Goal: Task Accomplishment & Management: Manage account settings

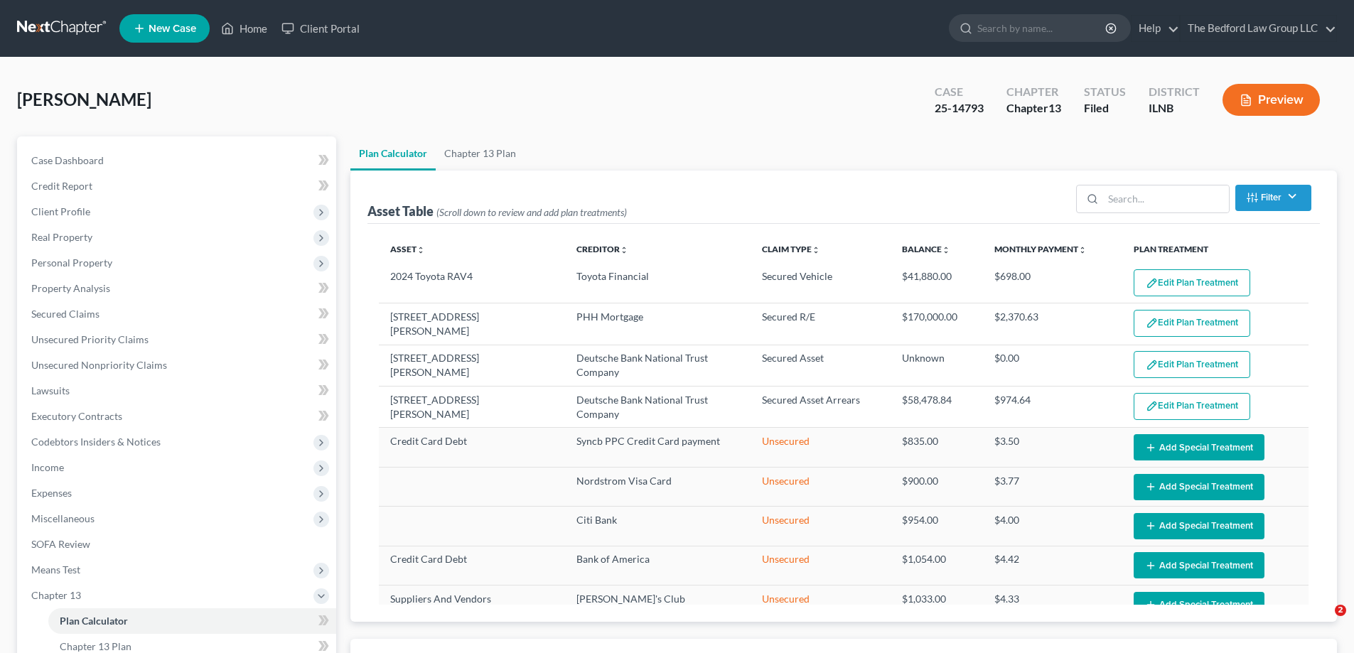
select select "59"
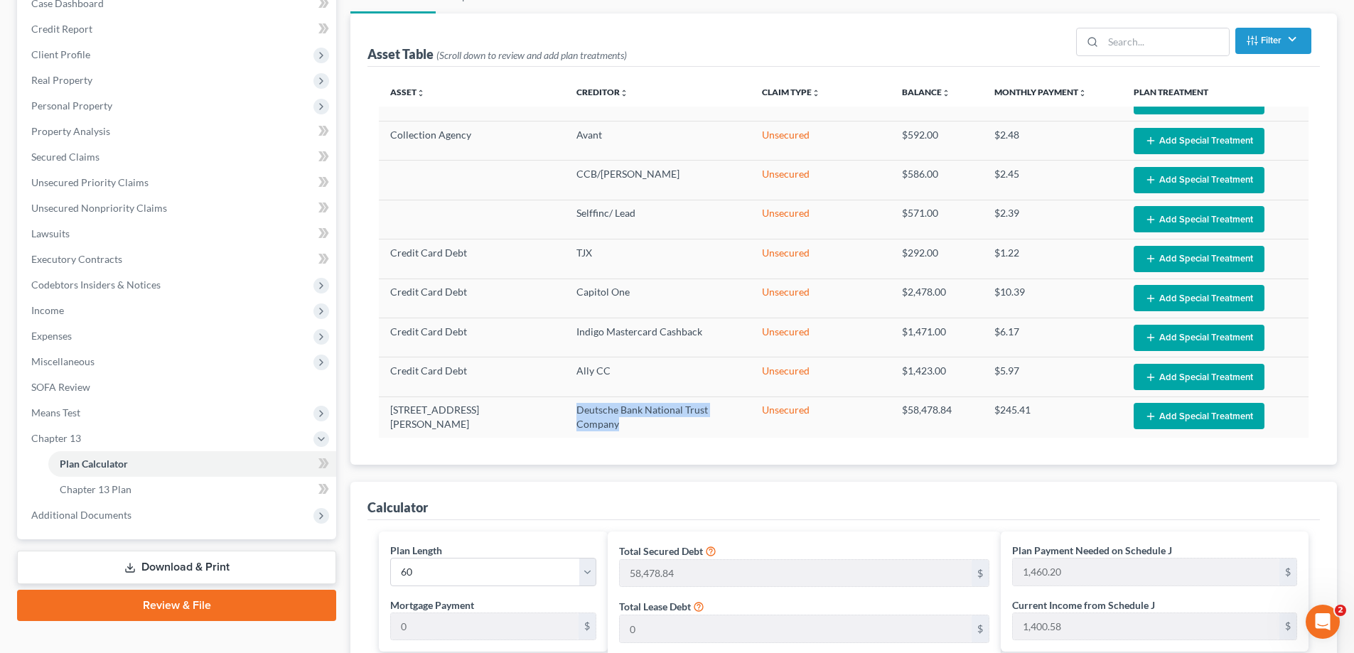
scroll to position [71, 0]
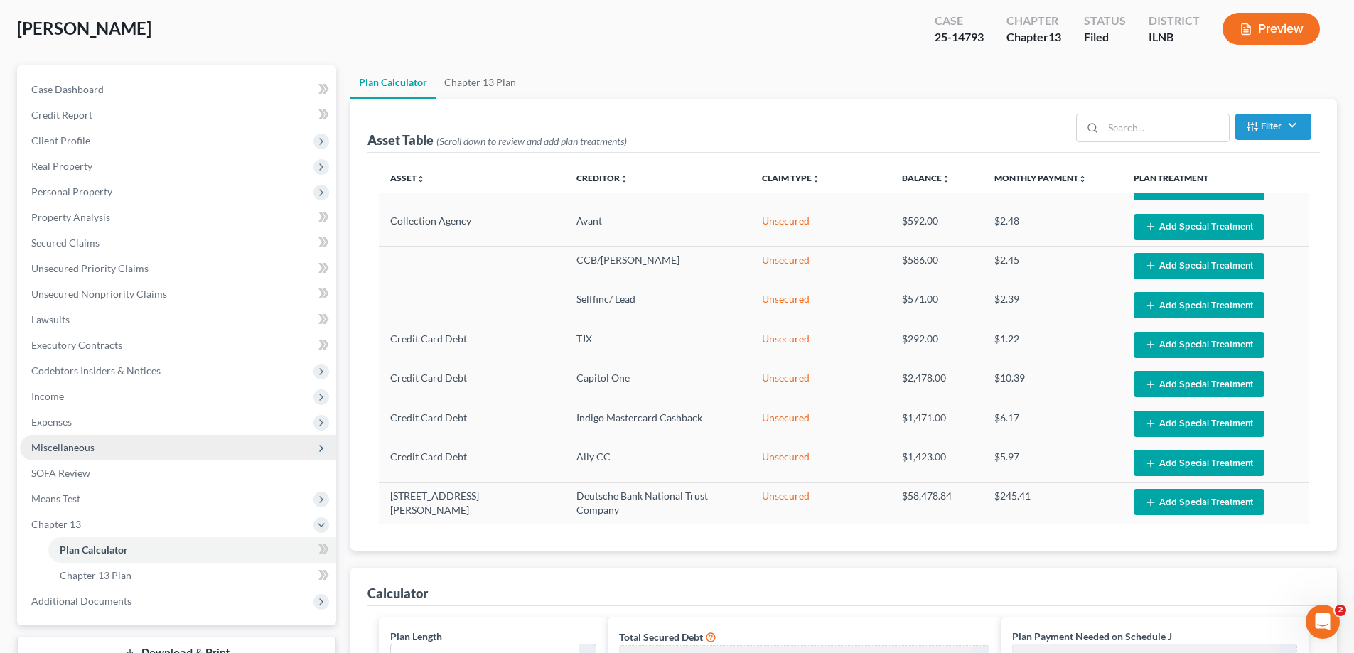
click at [320, 451] on icon at bounding box center [321, 448] width 11 height 11
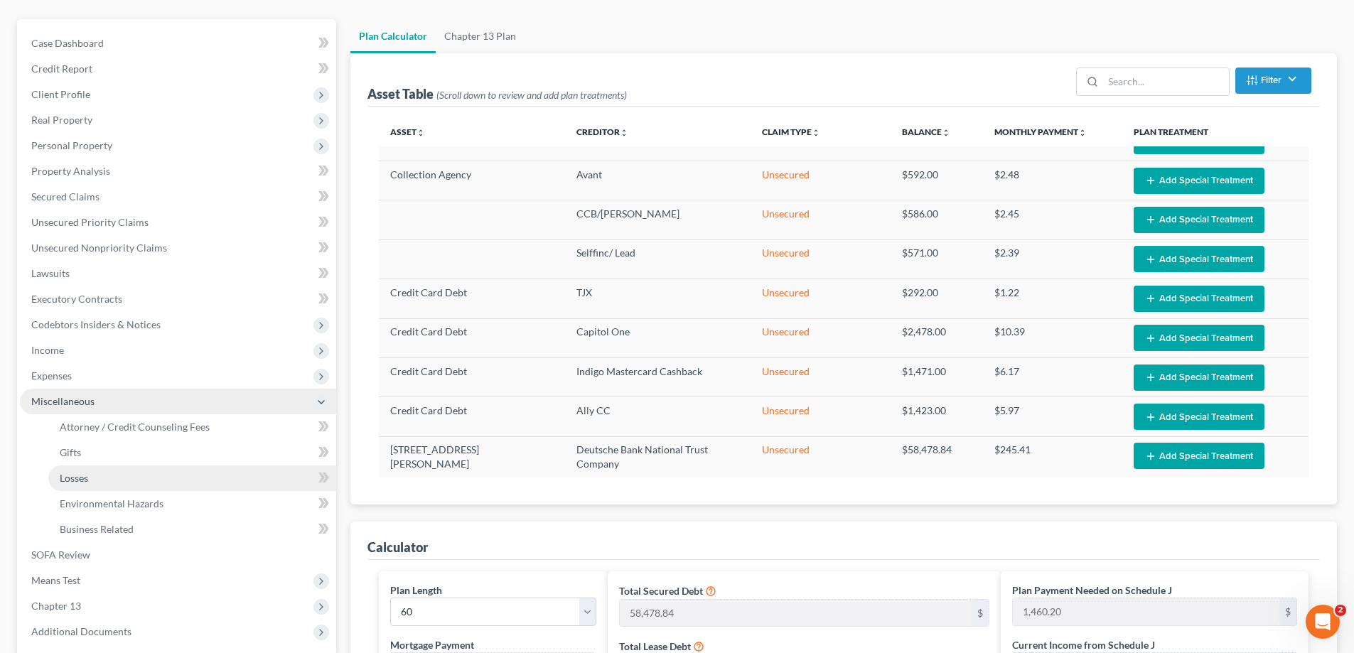
scroll to position [142, 0]
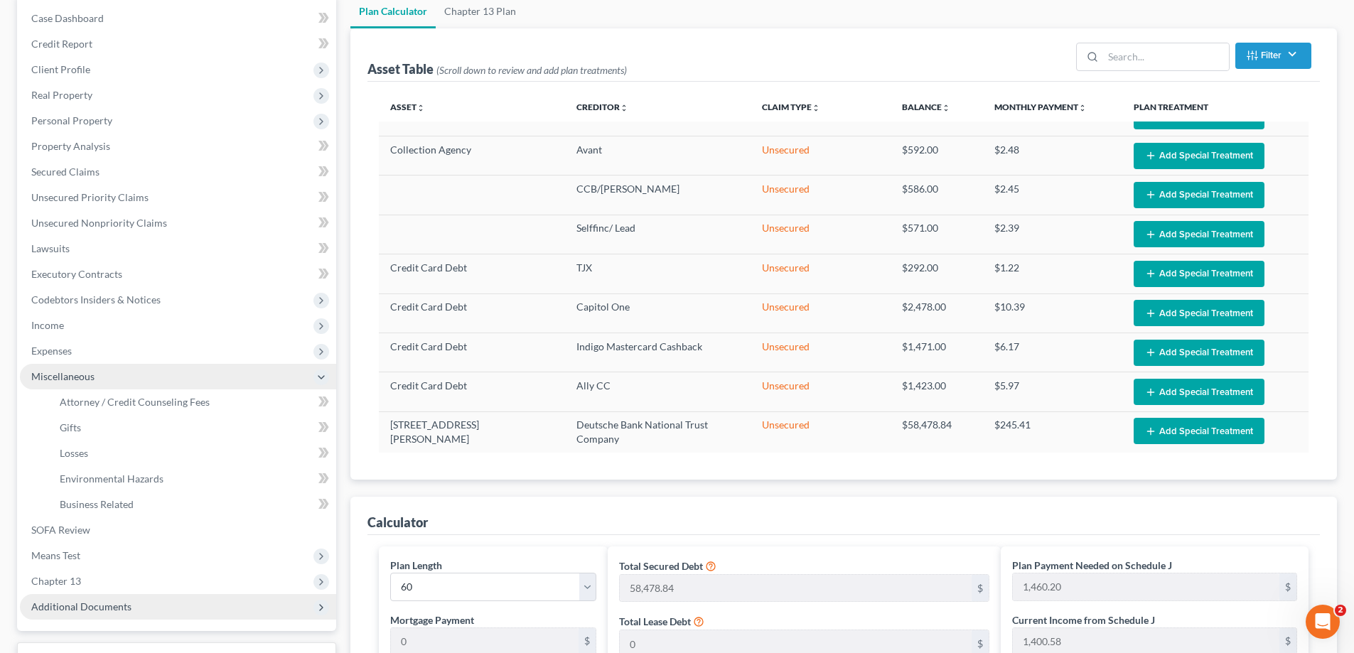
click at [136, 613] on span "Additional Documents" at bounding box center [178, 607] width 316 height 26
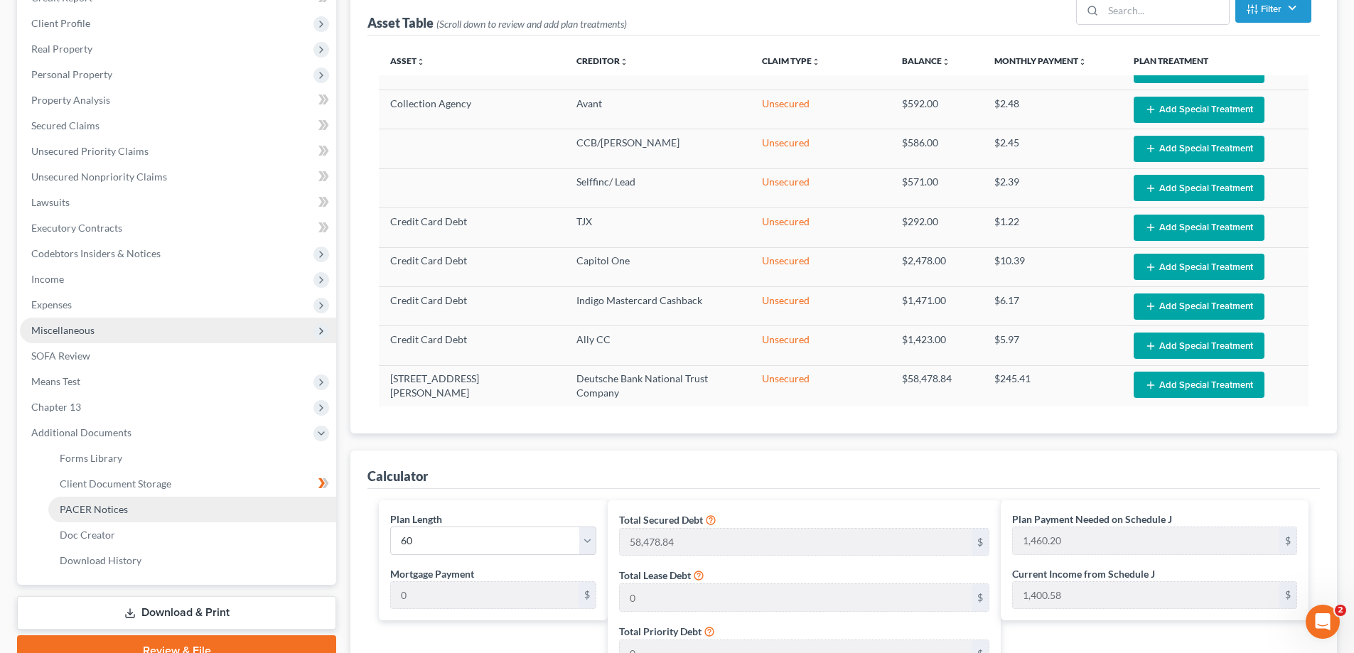
scroll to position [213, 0]
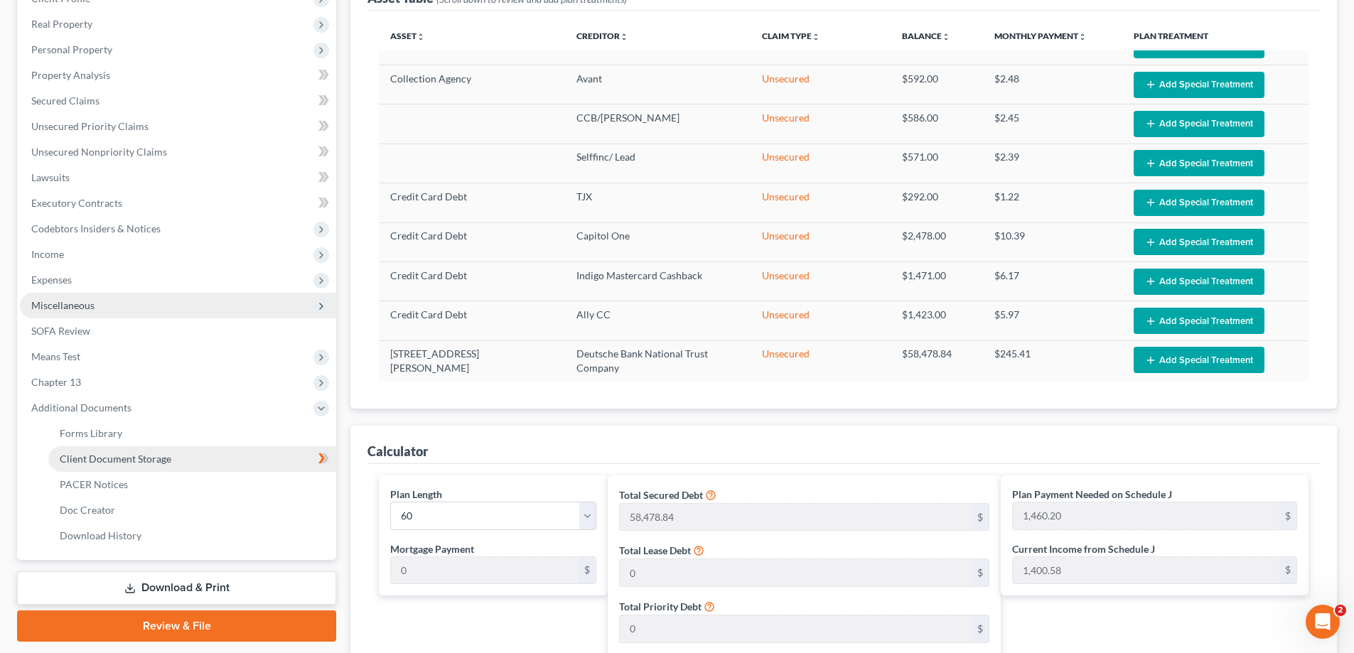
click at [237, 454] on link "Client Document Storage" at bounding box center [192, 459] width 288 height 26
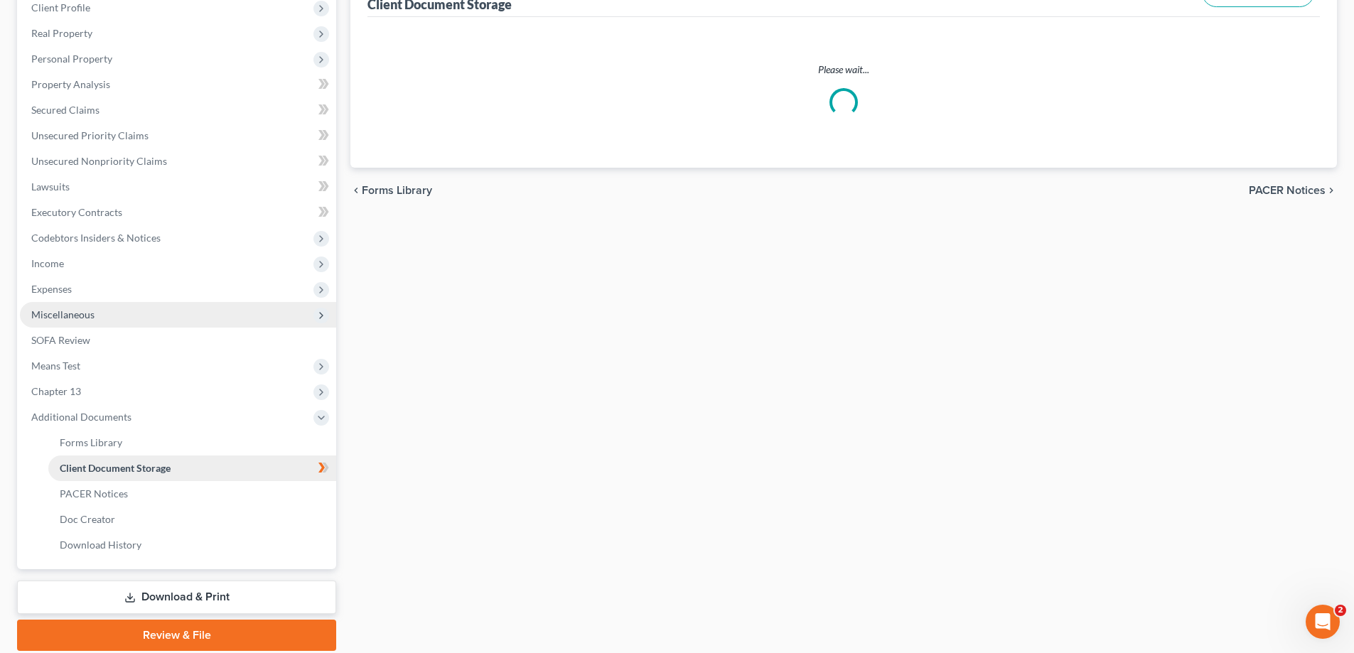
scroll to position [18, 0]
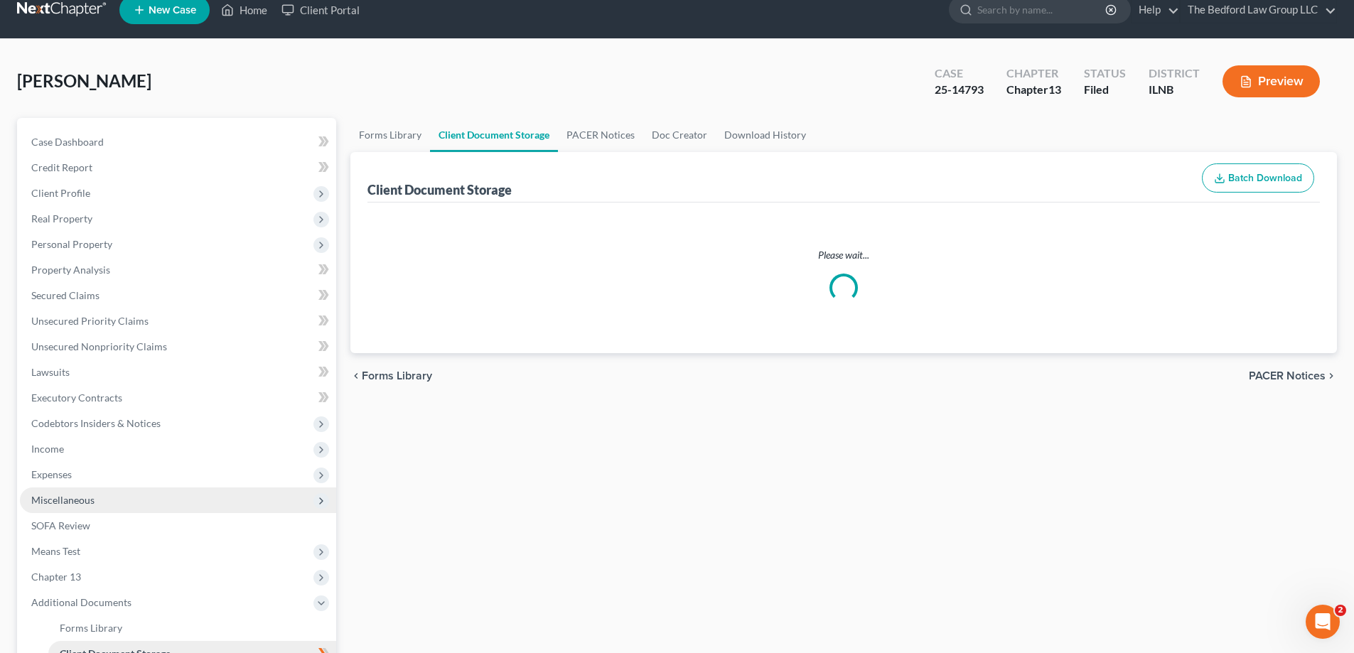
select select "0"
select select "15"
select select "14"
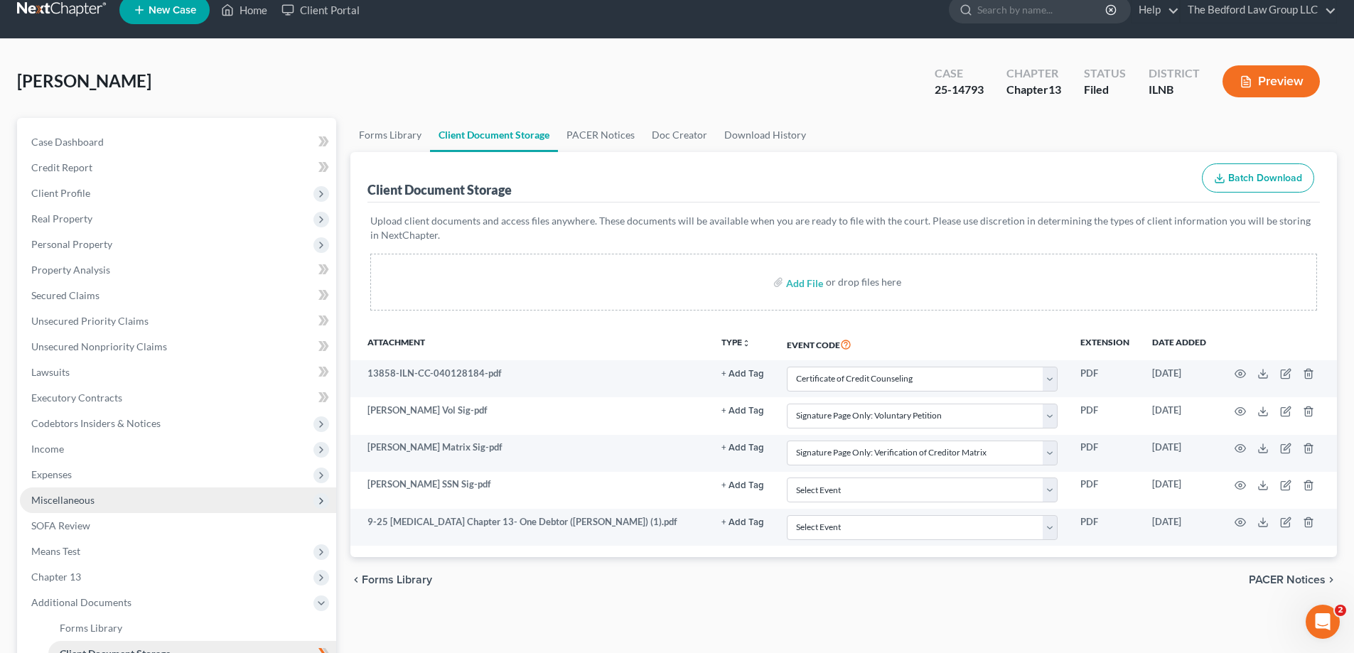
scroll to position [0, 0]
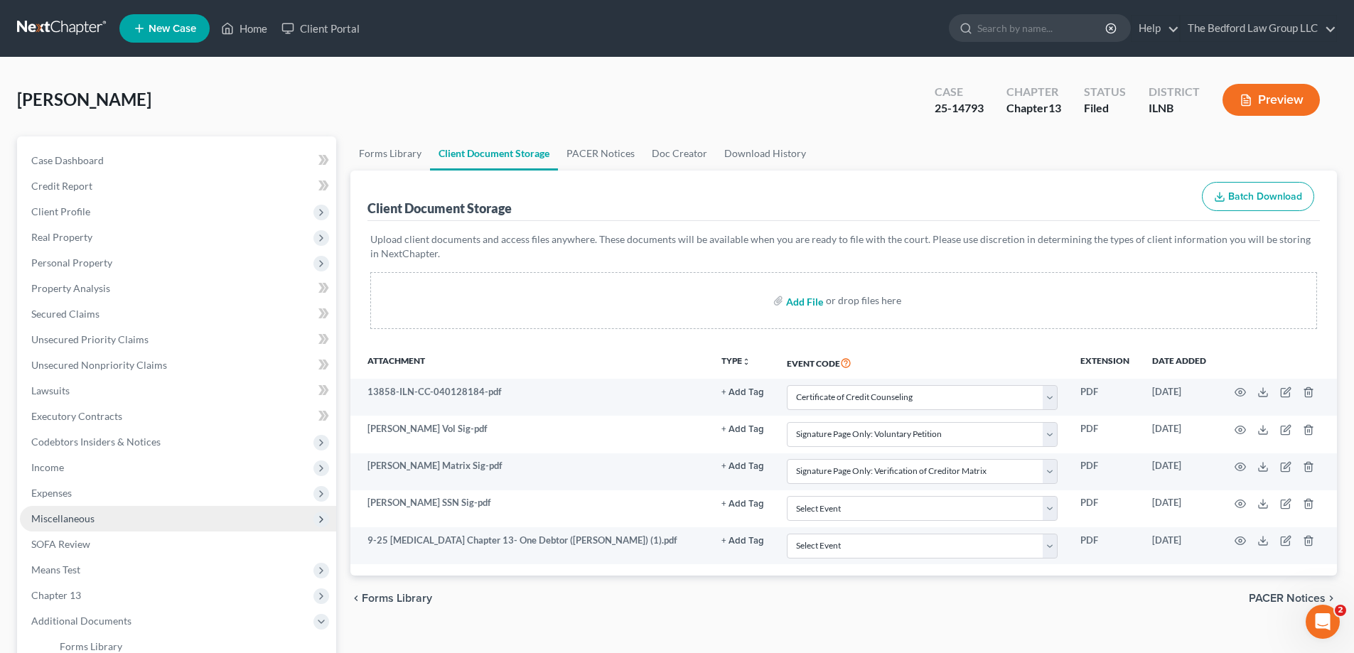
click at [800, 301] on input "file" at bounding box center [803, 301] width 34 height 26
type input "C:\fakepath\Verification [DATE].pdf"
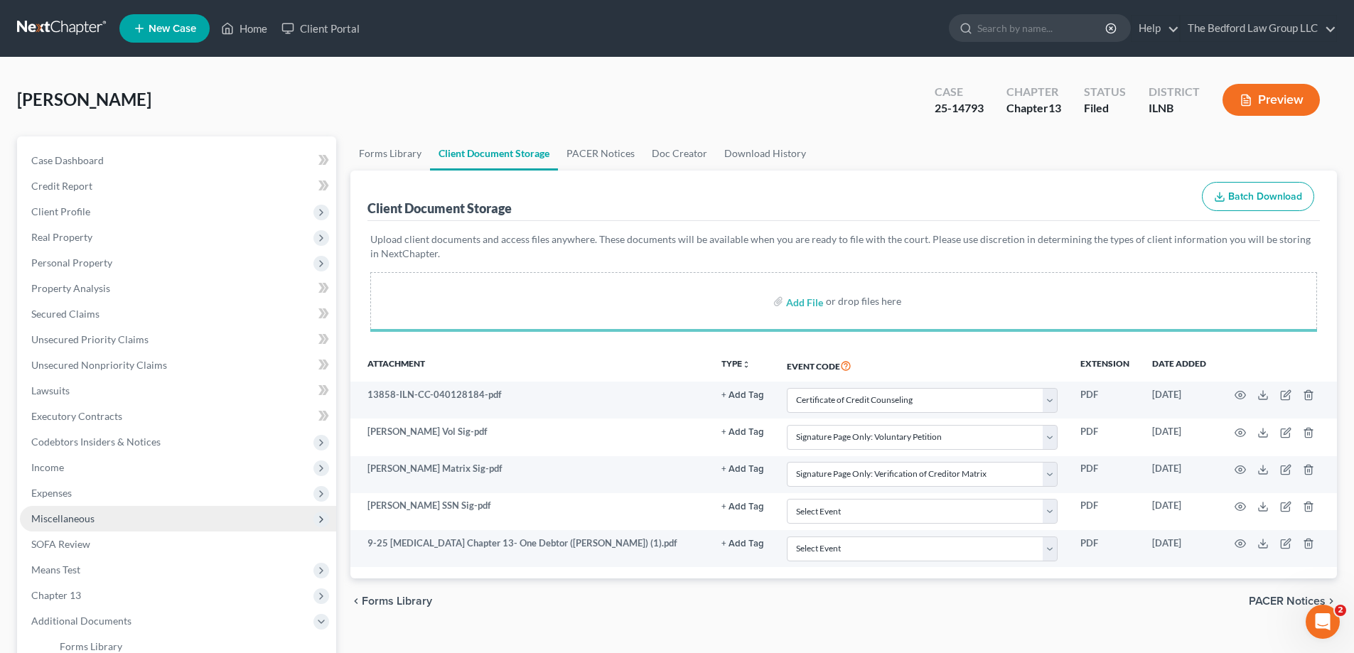
select select "0"
select select "15"
select select "14"
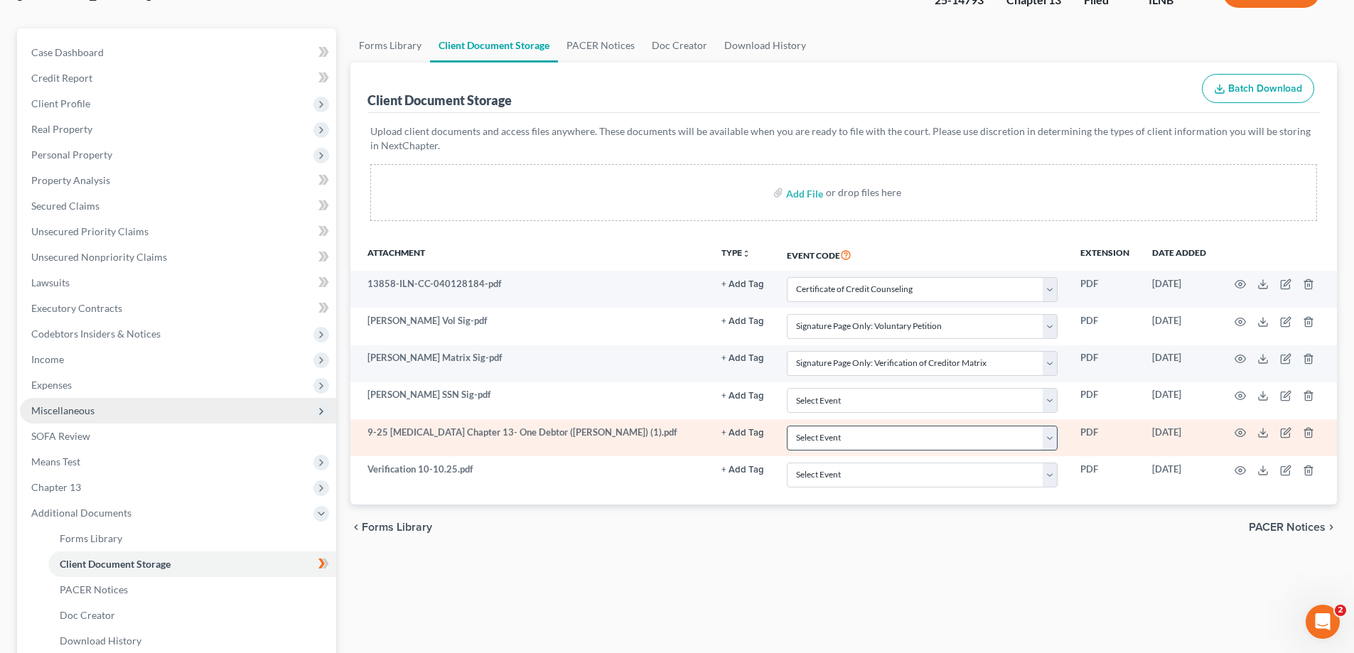
scroll to position [142, 0]
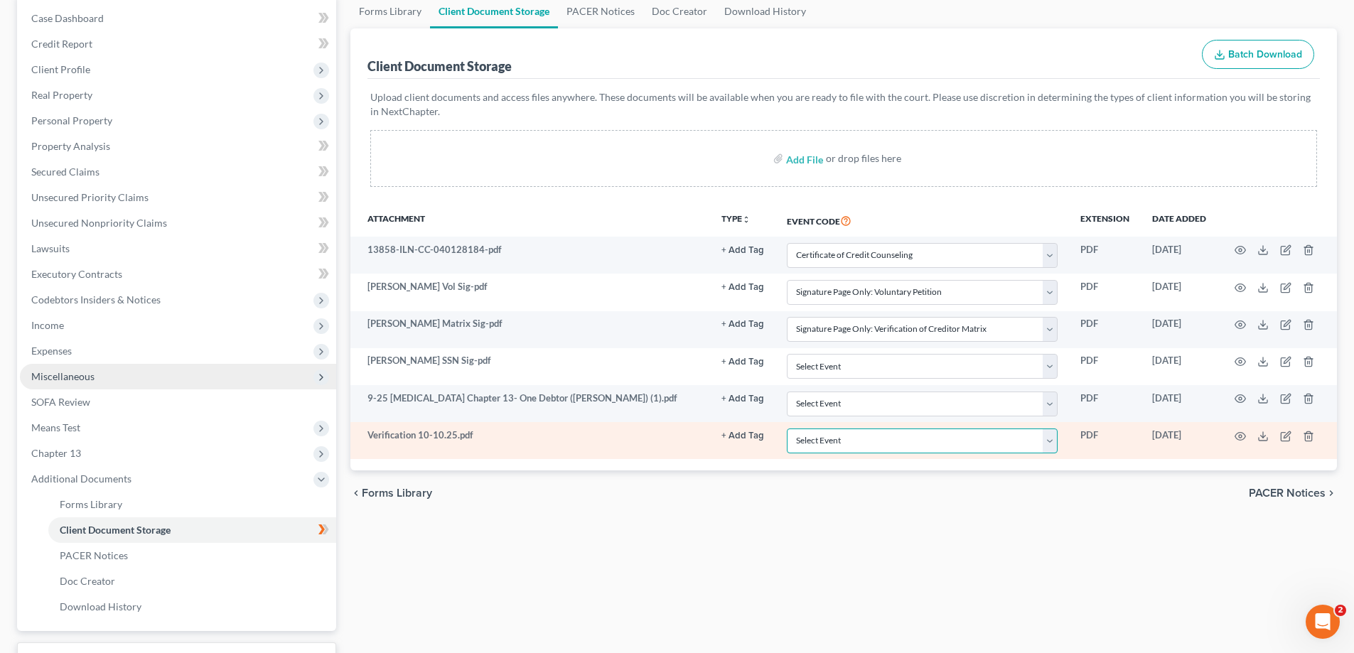
click at [1053, 437] on select "Select Event Certificate of Credit Counseling Chapter 13 Calculation of Your Di…" at bounding box center [922, 441] width 271 height 25
select select "14"
click at [787, 429] on select "Select Event Certificate of Credit Counseling Chapter 13 Calculation of Your Di…" at bounding box center [922, 441] width 271 height 25
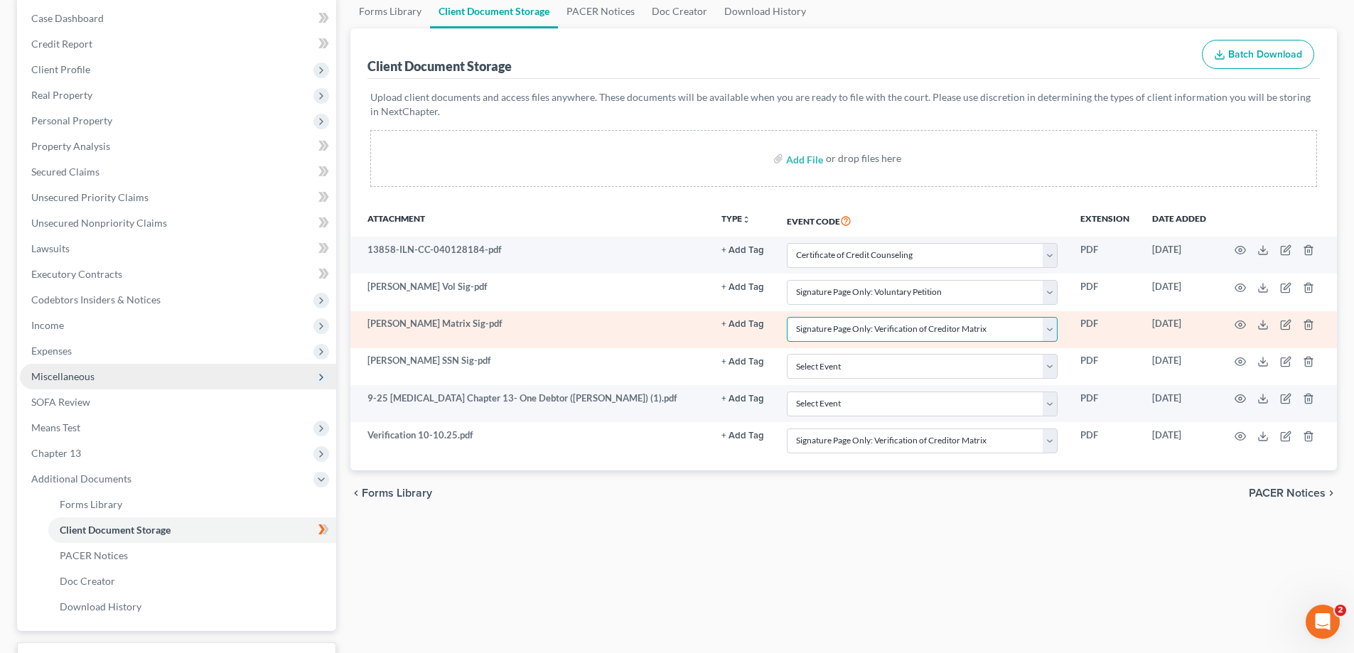
click at [1056, 326] on select "Select Event Certificate of Credit Counseling Chapter 13 Calculation of Your Di…" at bounding box center [922, 329] width 271 height 25
select select
click at [787, 317] on select "Select Event Certificate of Credit Counseling Chapter 13 Calculation of Your Di…" at bounding box center [922, 329] width 271 height 25
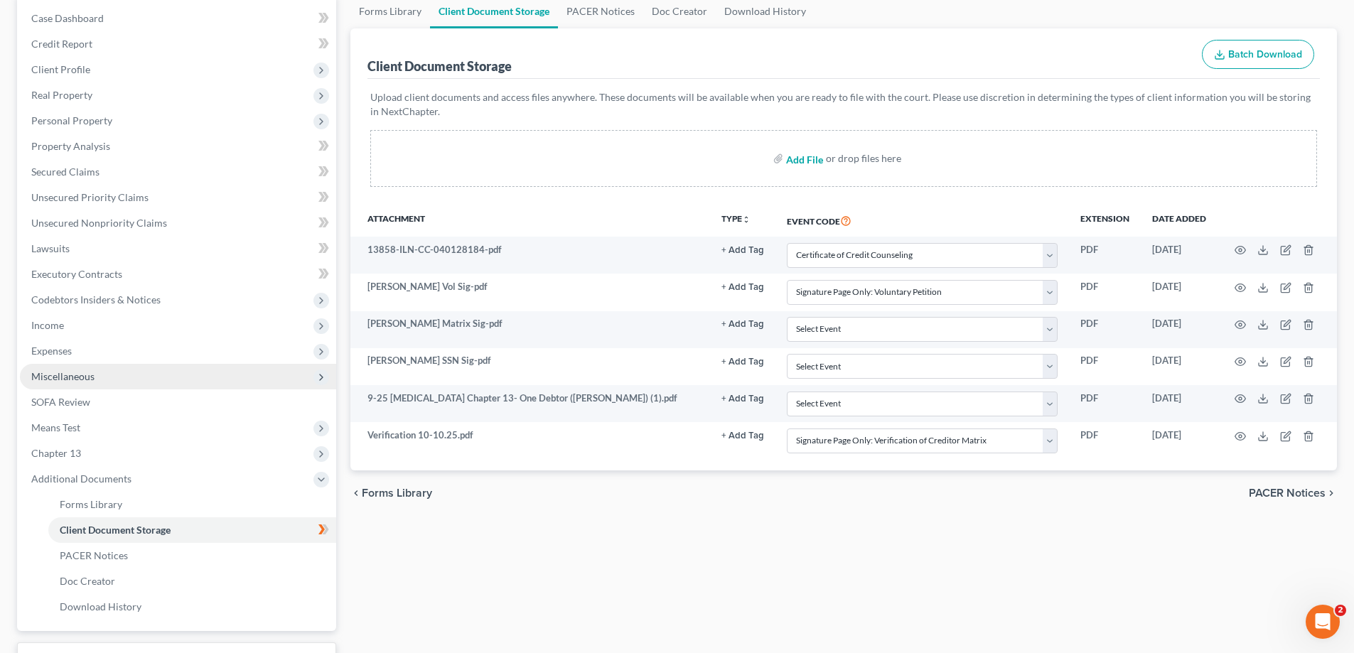
click at [806, 163] on input "file" at bounding box center [803, 159] width 34 height 26
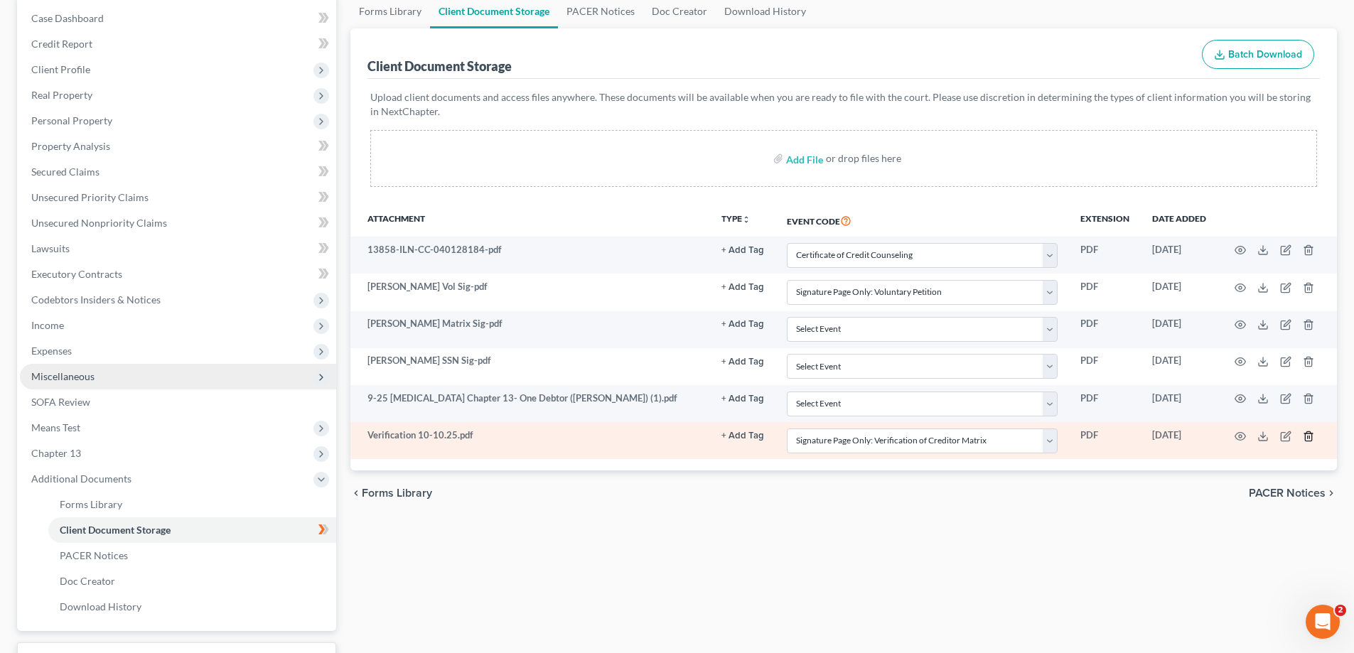
click at [1308, 434] on icon "button" at bounding box center [1308, 436] width 11 height 11
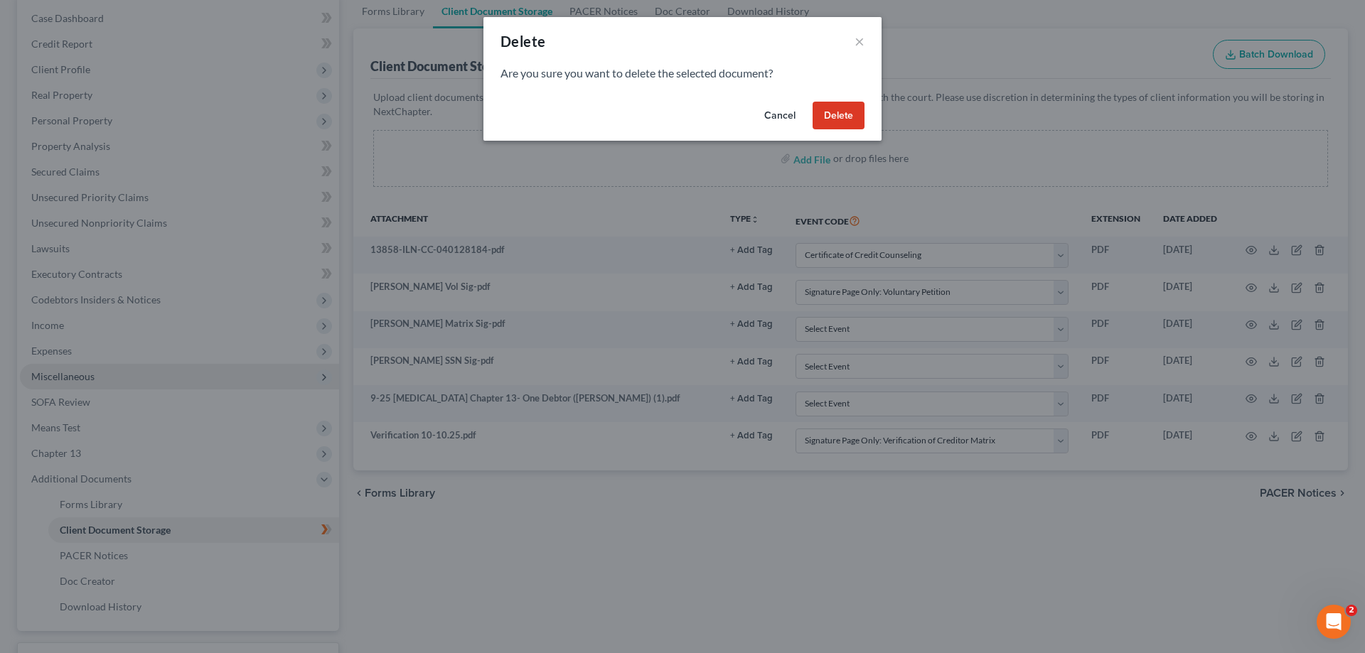
click at [844, 114] on button "Delete" at bounding box center [839, 116] width 52 height 28
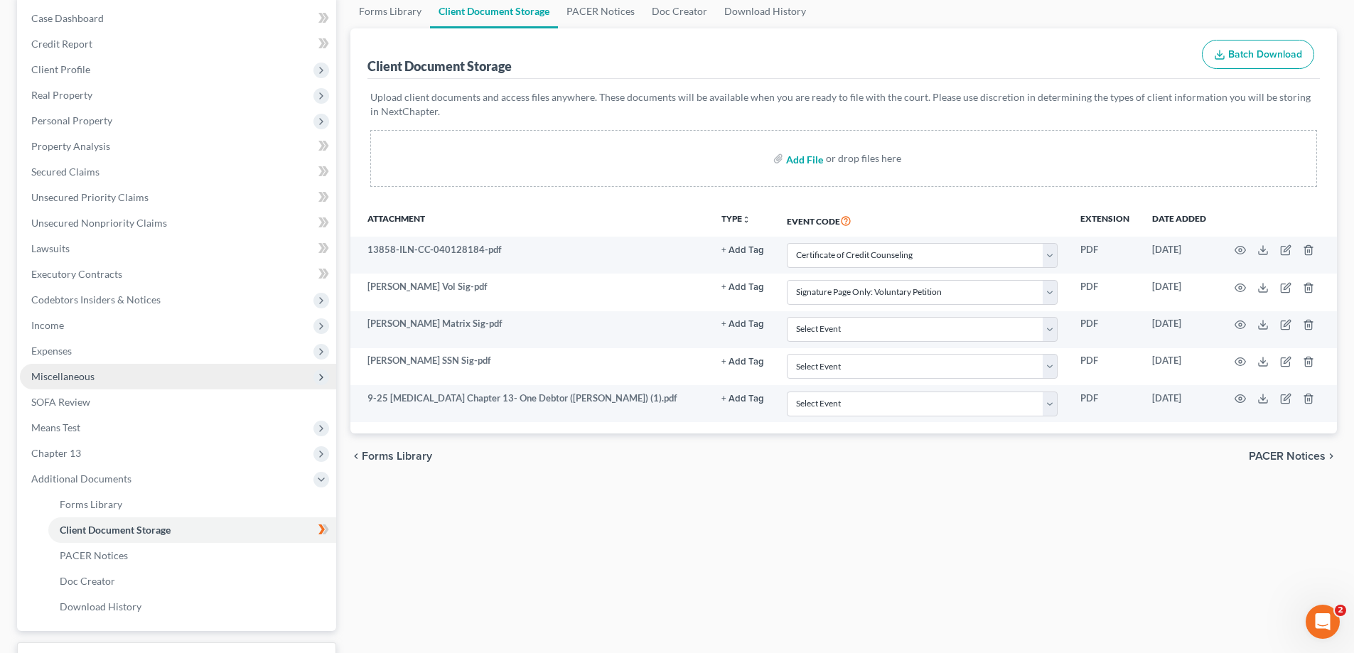
click at [797, 161] on input "file" at bounding box center [803, 159] width 34 height 26
type input "C:\fakepath\[DATE] Verification.pdf"
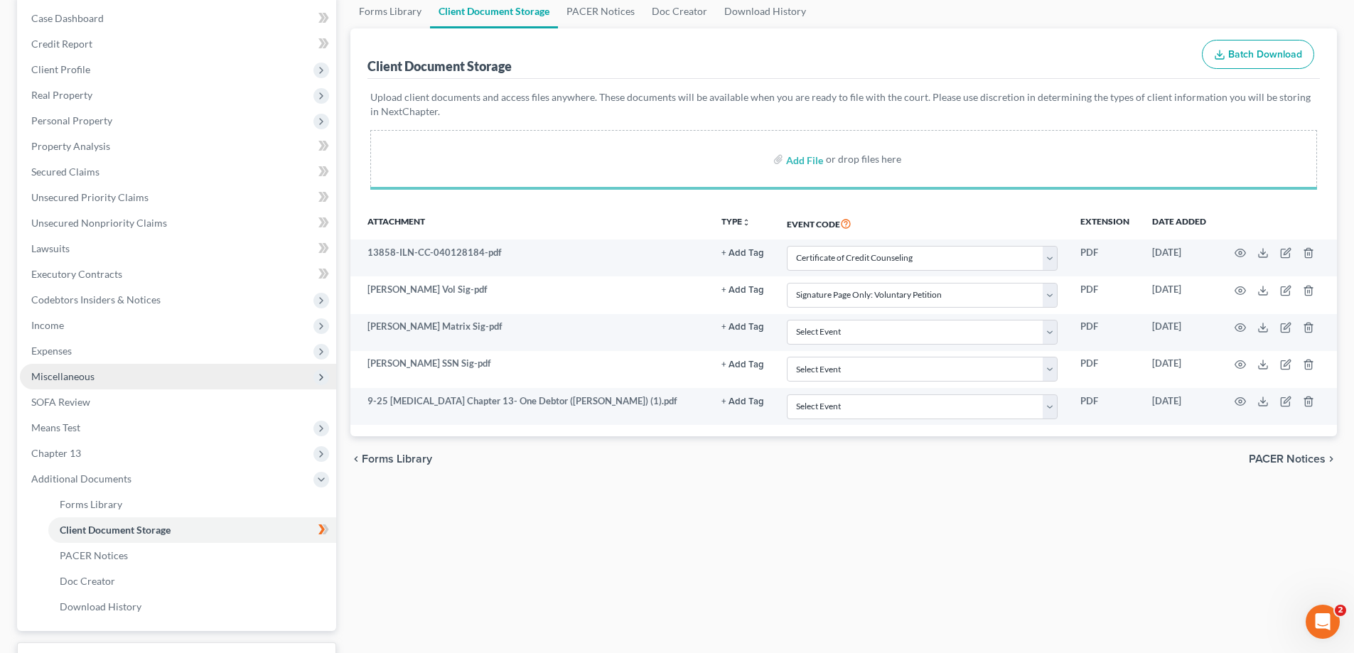
select select "0"
select select "15"
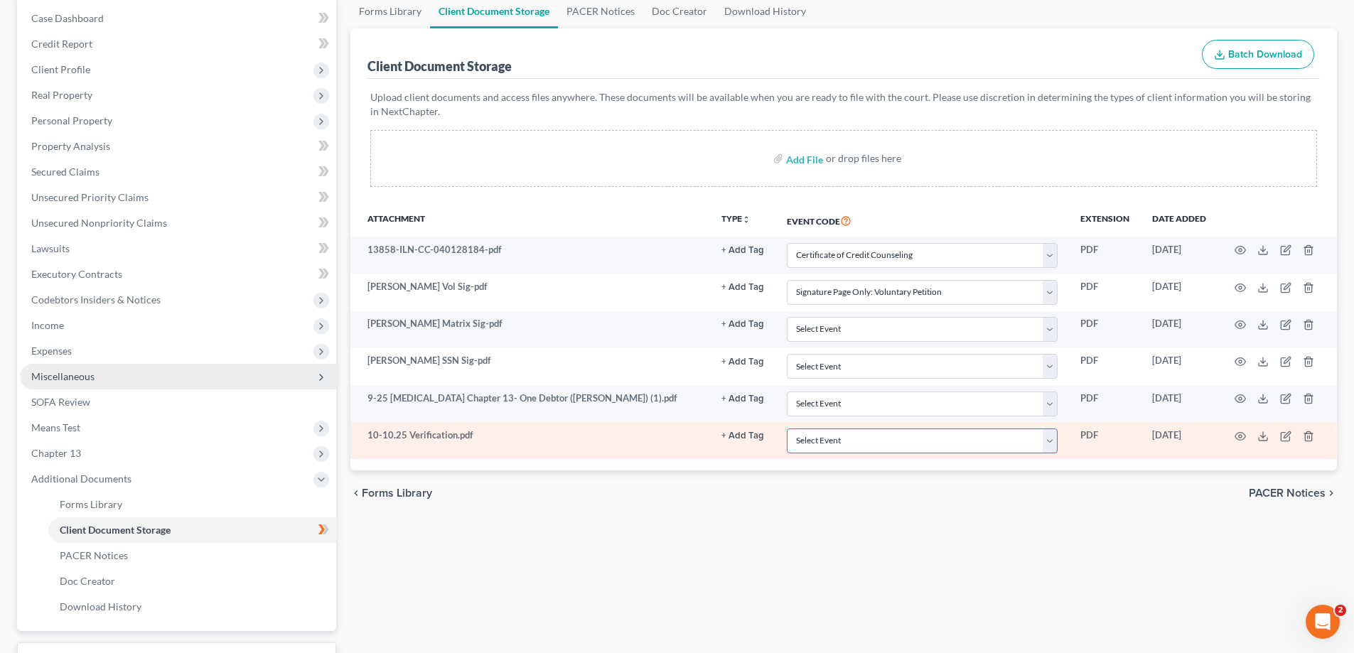
click at [1056, 445] on select "Select Event Certificate of Credit Counseling Chapter 13 Calculation of Your Di…" at bounding box center [922, 441] width 271 height 25
select select "14"
click at [787, 429] on select "Select Event Certificate of Credit Counseling Chapter 13 Calculation of Your Di…" at bounding box center [922, 441] width 271 height 25
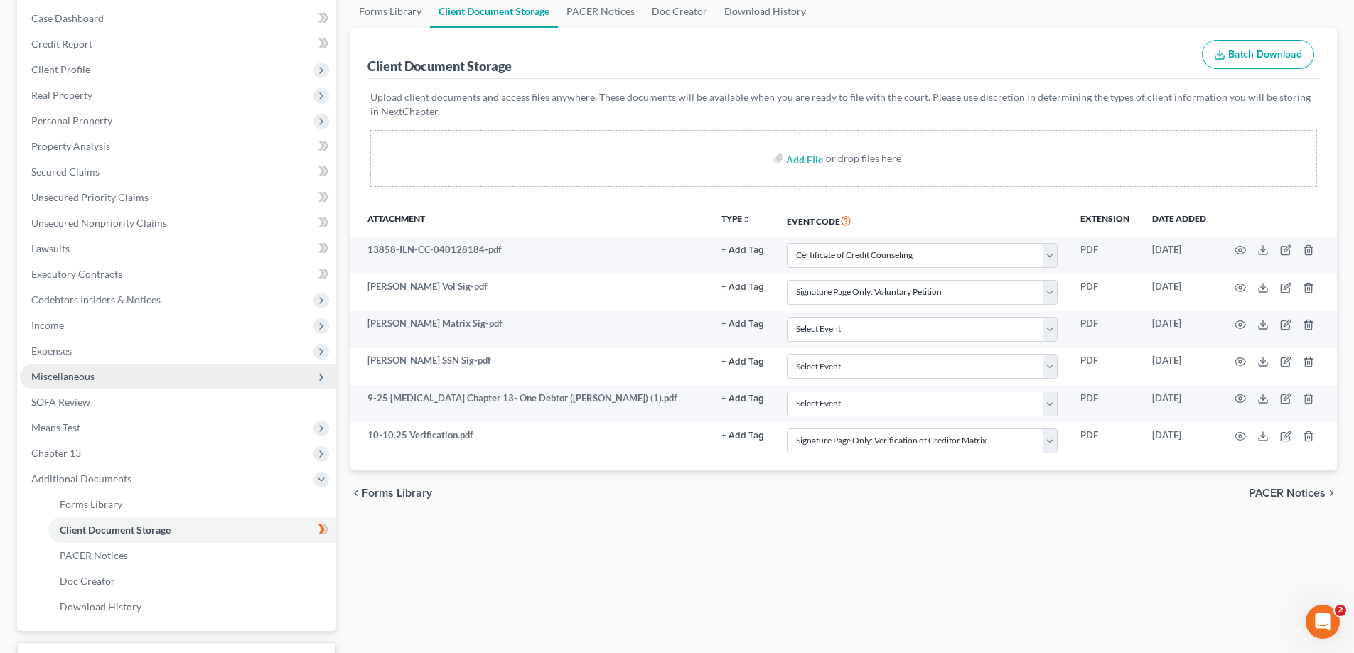
click at [975, 531] on div "Forms Library Client Document Storage PACER Notices Doc Creator Download Histor…" at bounding box center [843, 353] width 1001 height 719
click at [797, 159] on input "file" at bounding box center [803, 159] width 34 height 26
type input "C:\fakepath\Declaration [DATE].pdf"
select select "0"
select select "15"
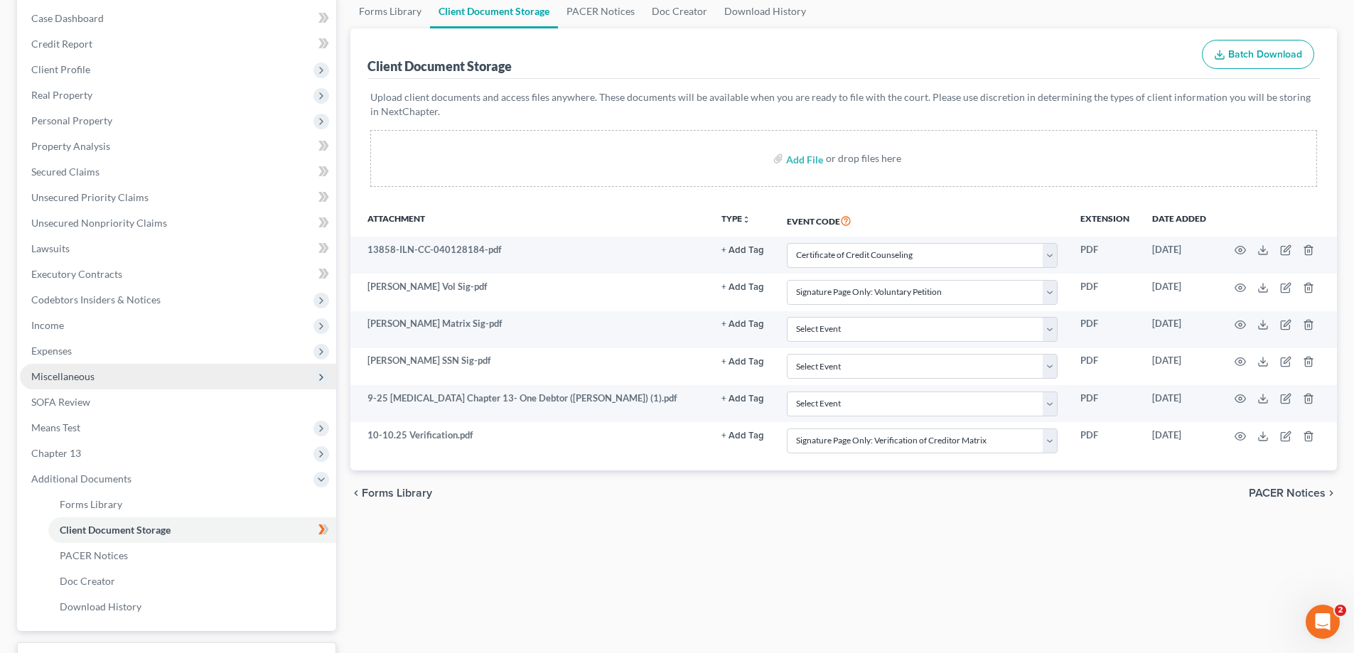
select select "14"
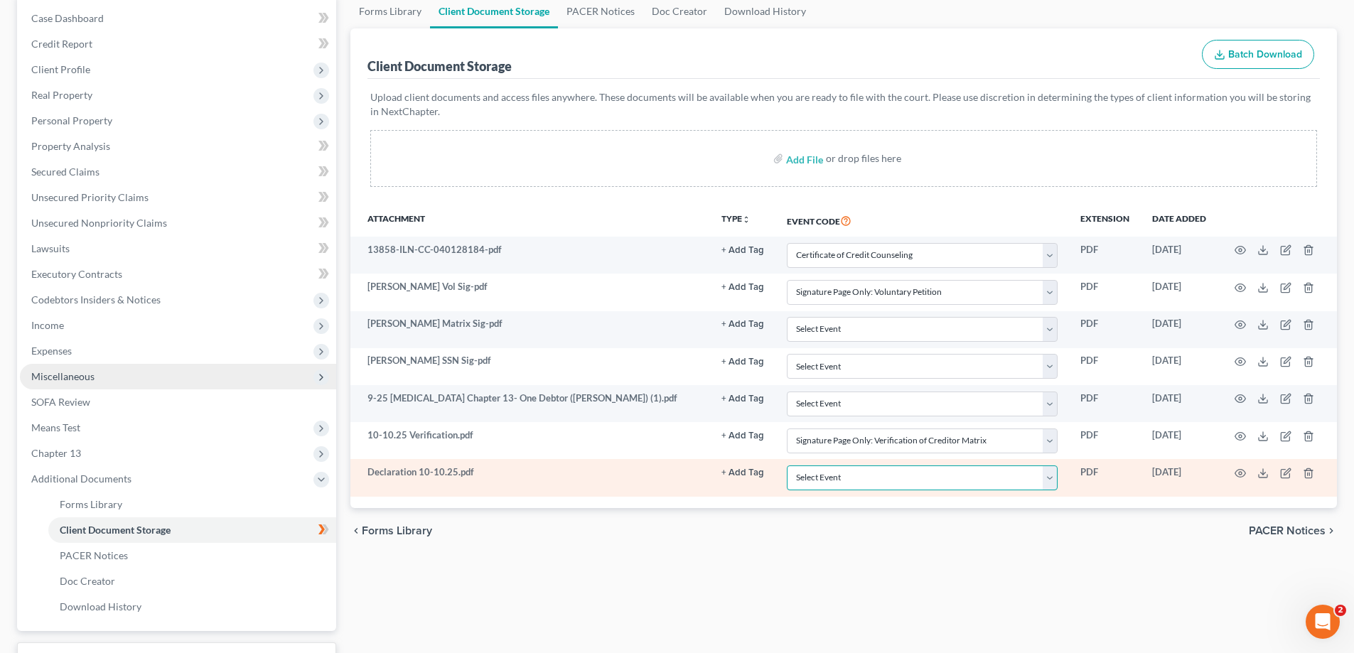
click at [1055, 478] on select "Select Event Certificate of Credit Counseling Chapter 13 Calculation of Your Di…" at bounding box center [922, 478] width 271 height 25
select select "11"
click at [787, 466] on select "Select Event Certificate of Credit Counseling Chapter 13 Calculation of Your Di…" at bounding box center [922, 478] width 271 height 25
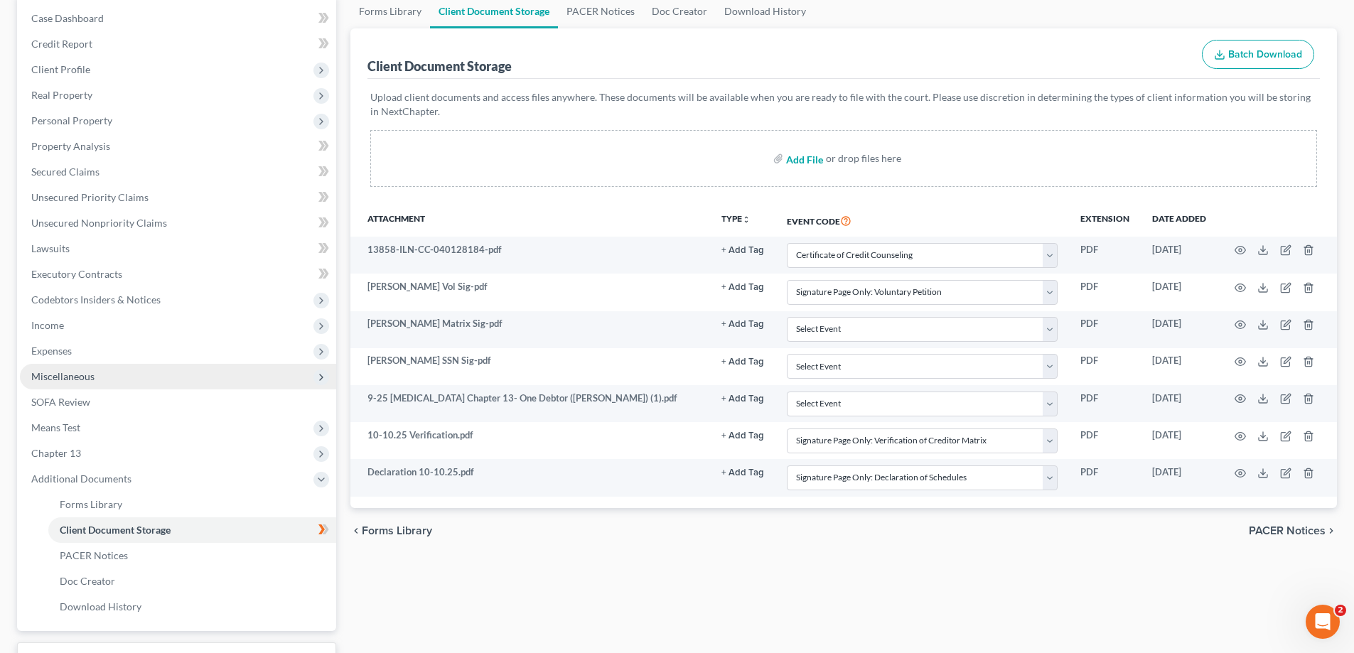
click at [810, 159] on input "file" at bounding box center [803, 159] width 34 height 26
type input "C:\fakepath\Means [DATE].pdf"
select select "0"
select select "15"
select select "14"
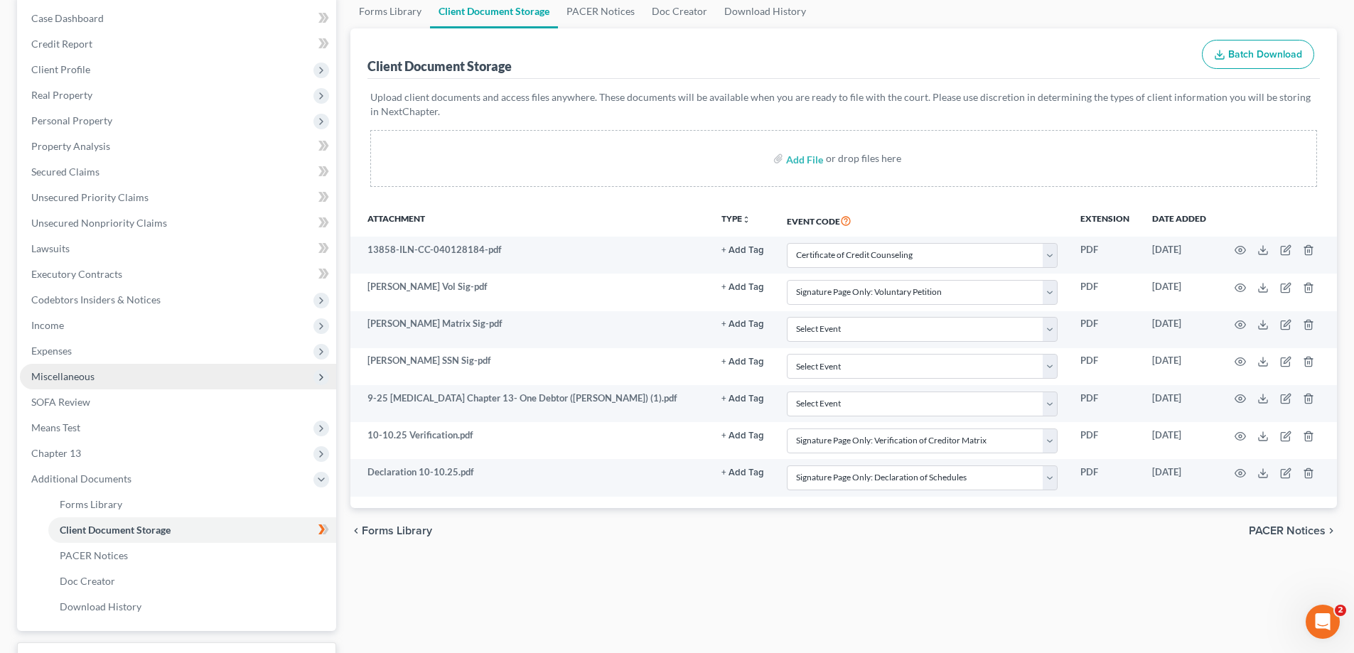
select select "11"
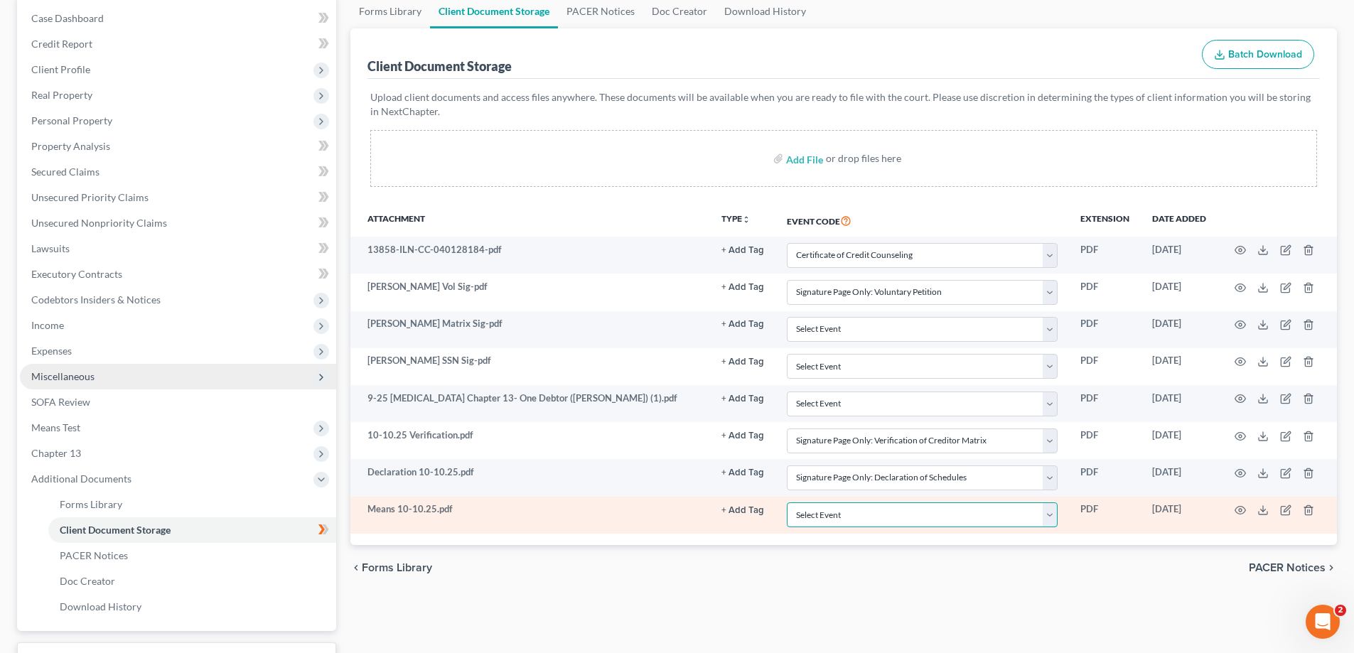
click at [1056, 521] on select "Select Event Certificate of Credit Counseling Chapter 13 Calculation of Your Di…" at bounding box center [922, 515] width 271 height 25
select select "8"
click at [787, 503] on select "Select Event Certificate of Credit Counseling Chapter 13 Calculation of Your Di…" at bounding box center [922, 515] width 271 height 25
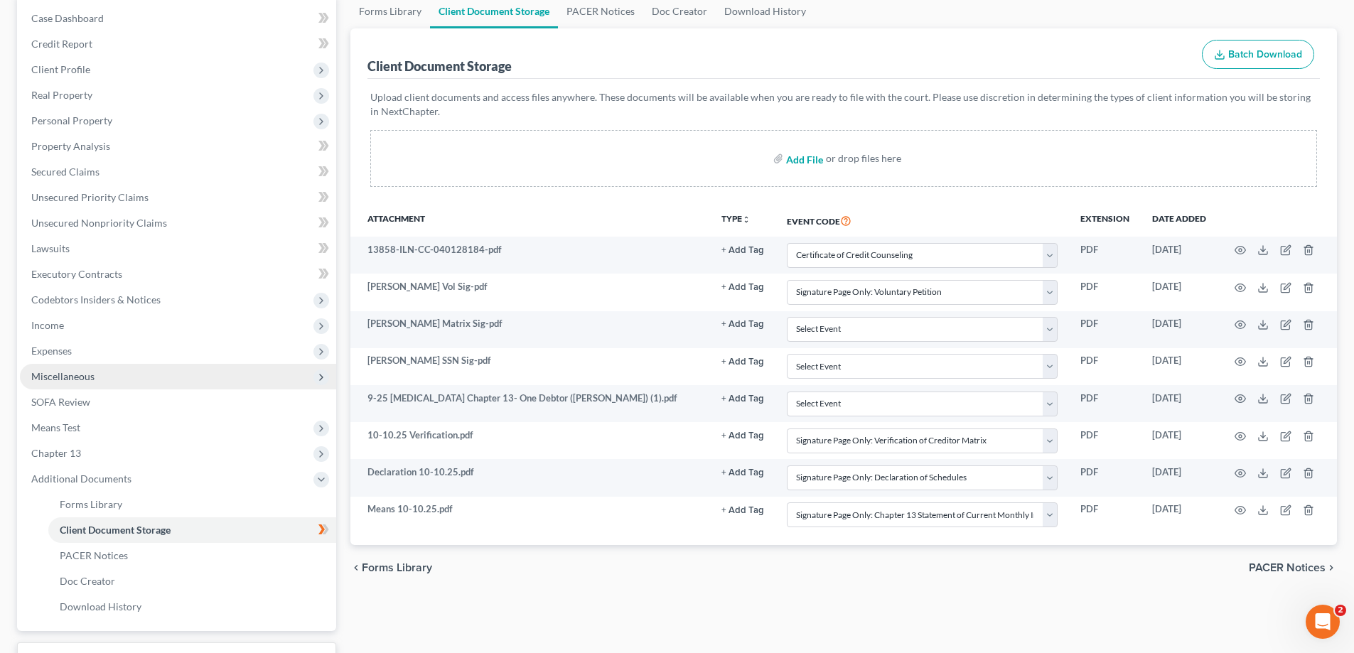
click at [800, 162] on input "file" at bounding box center [803, 159] width 34 height 26
type input "C:\fakepath\SOFA [DATE].pdf"
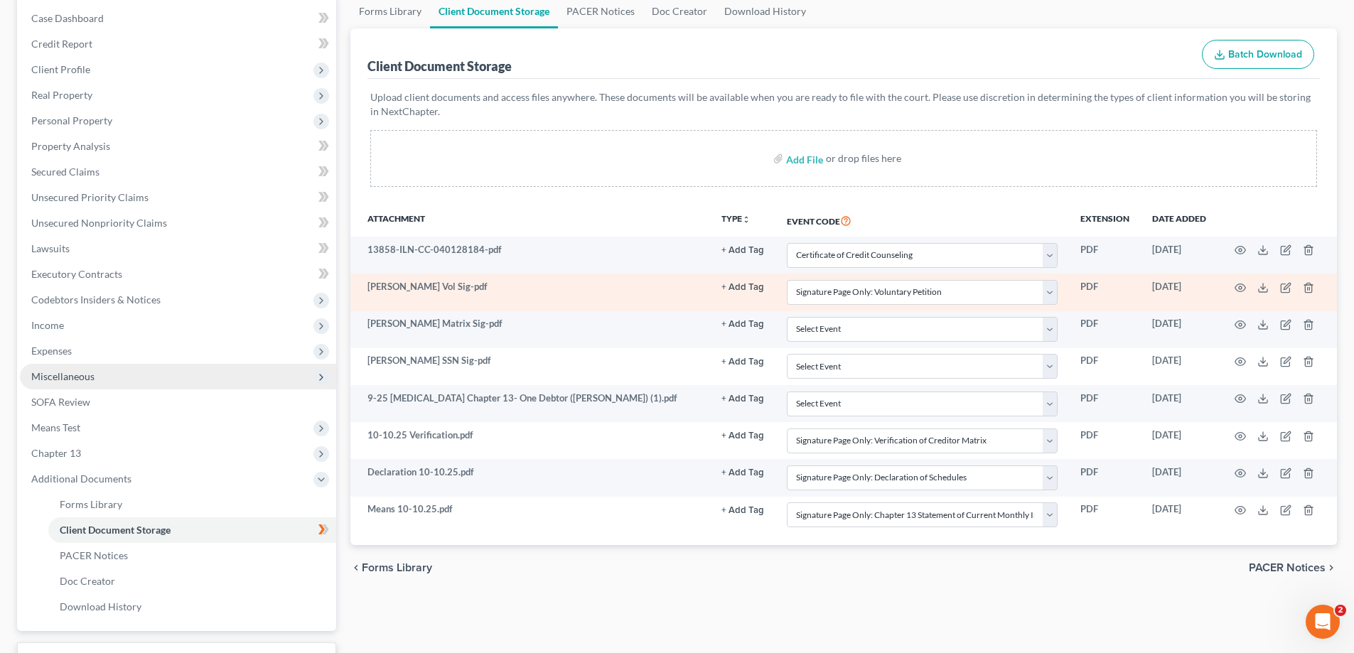
select select "0"
select select "15"
select select "14"
select select "11"
select select "8"
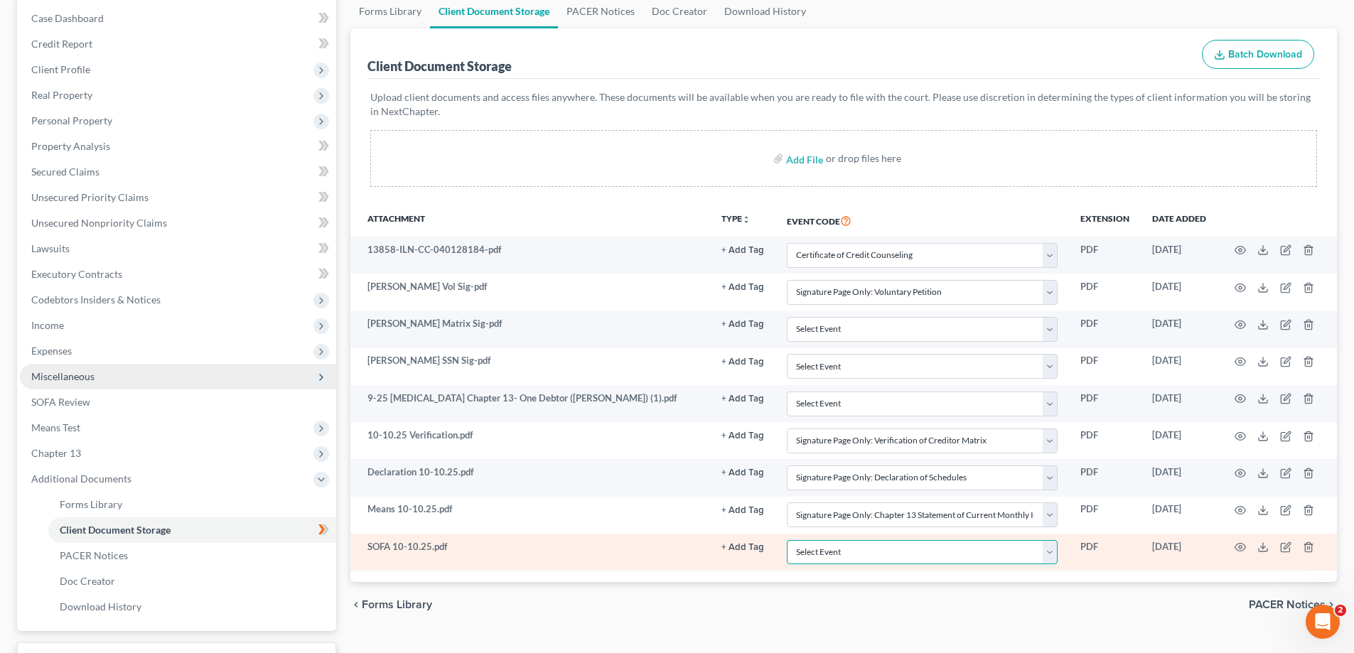
click at [1056, 549] on select "Select Event Certificate of Credit Counseling Chapter 13 Calculation of Your Di…" at bounding box center [922, 552] width 271 height 25
select select "12"
click at [787, 540] on select "Select Event Certificate of Credit Counseling Chapter 13 Calculation of Your Di…" at bounding box center [922, 552] width 271 height 25
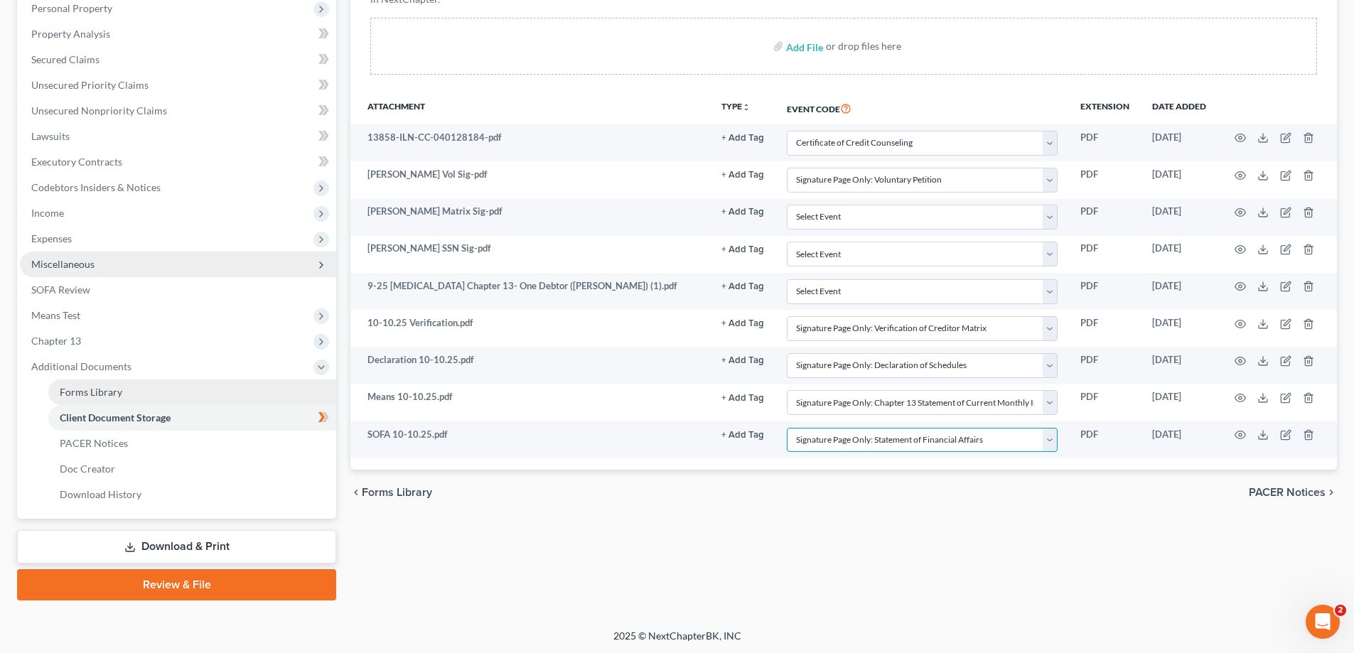
scroll to position [256, 0]
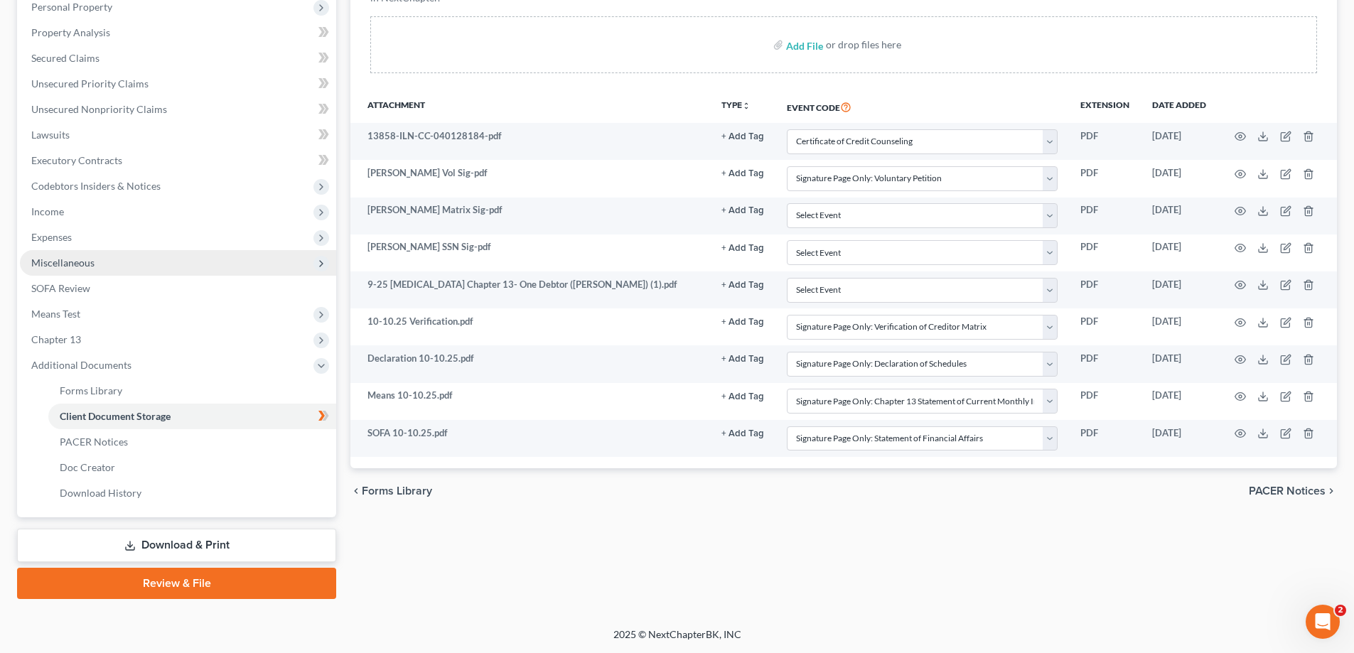
click at [157, 551] on link "Download & Print" at bounding box center [176, 545] width 319 height 33
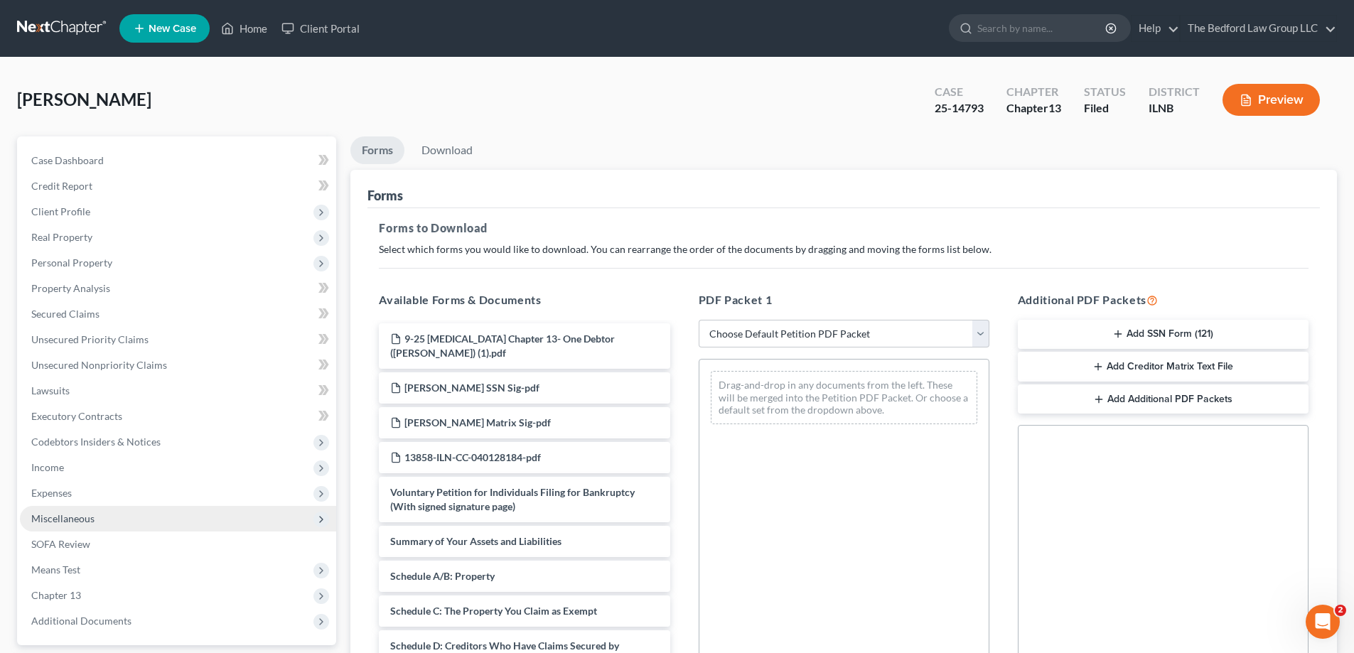
click at [631, 269] on div "Forms to Download Select which forms you would like to download. You can rearra…" at bounding box center [844, 493] width 953 height 571
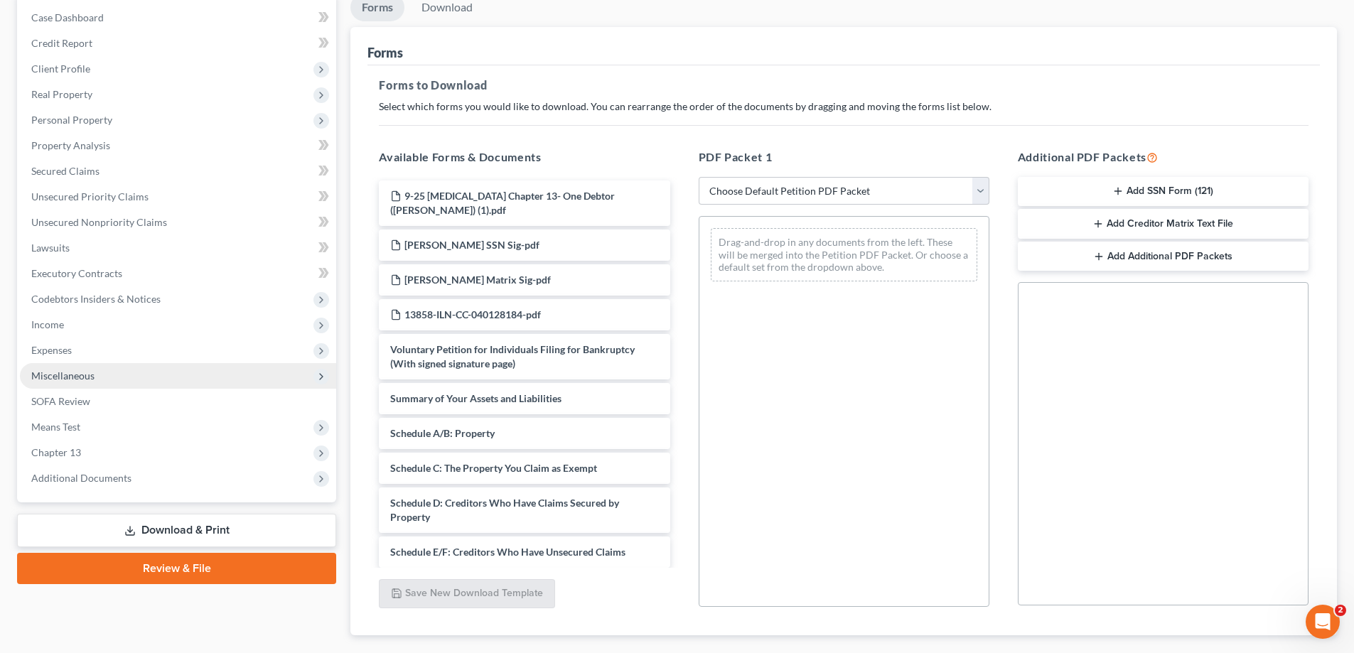
scroll to position [213, 0]
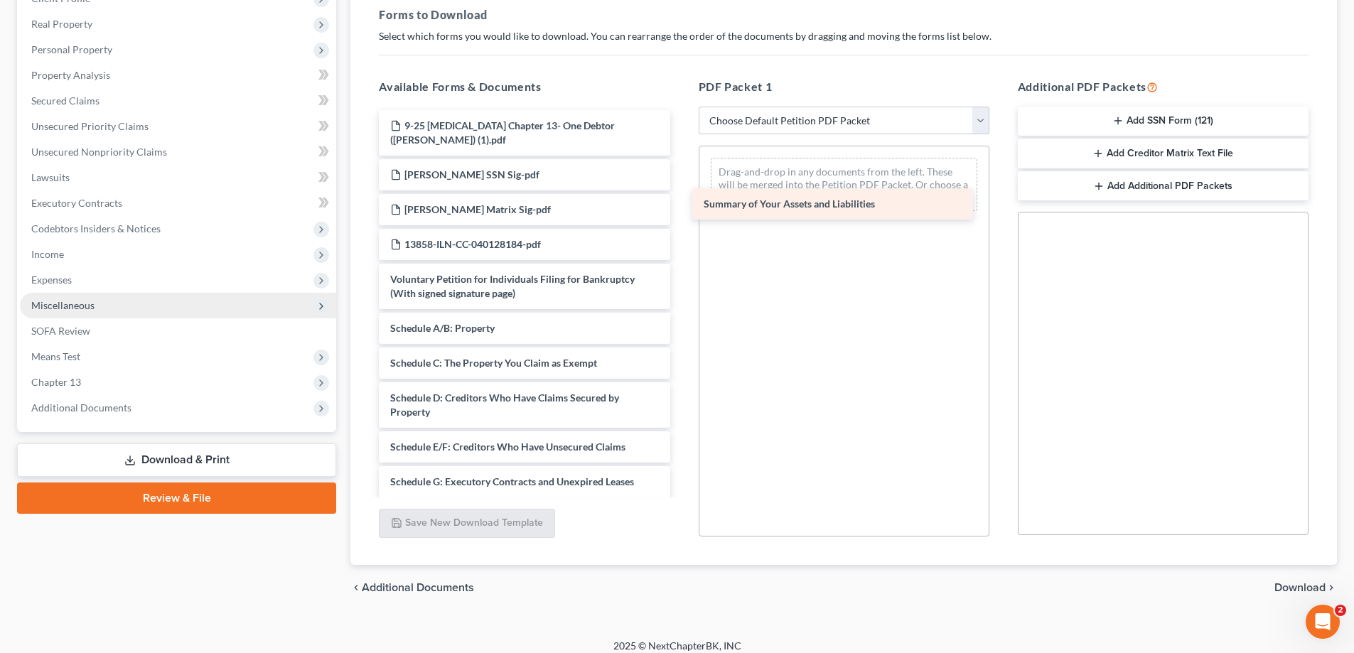
drag, startPoint x: 499, startPoint y: 326, endPoint x: 820, endPoint y: 188, distance: 349.4
click at [681, 188] on div "Summary of Your Assets and Liabilities 9-25 [MEDICAL_DATA] Chapter 13- One Debt…" at bounding box center [524, 506] width 313 height 793
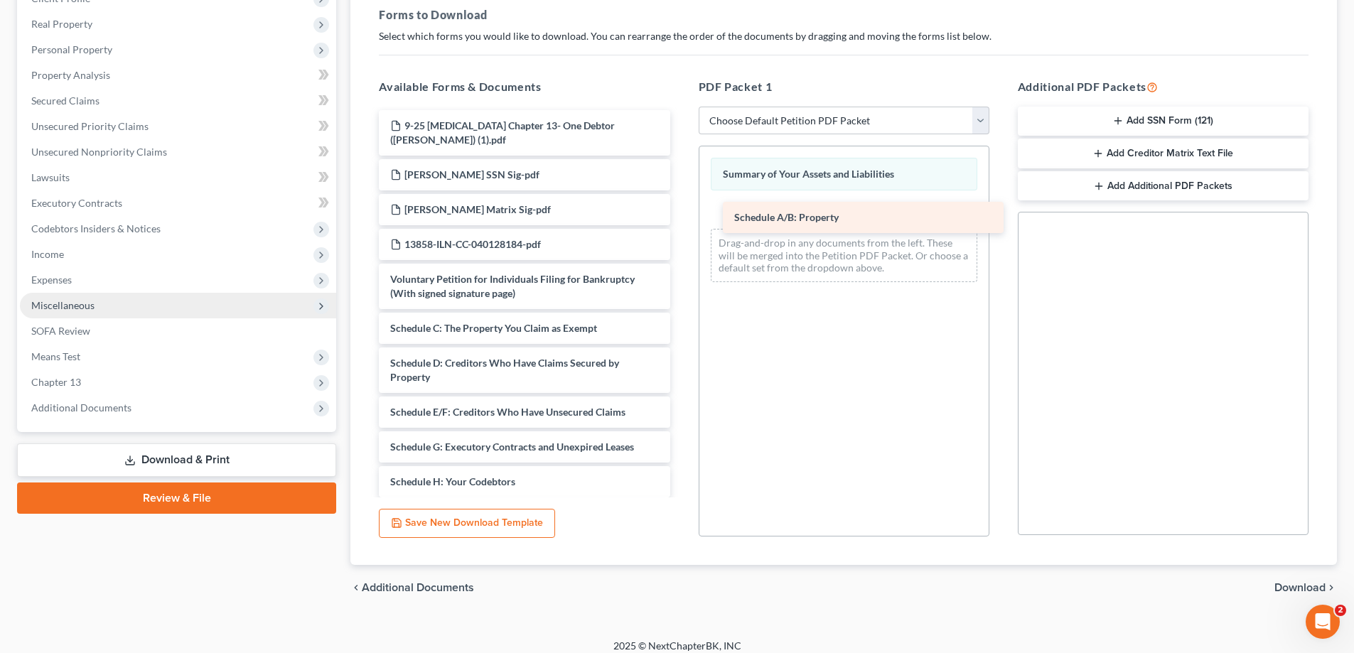
drag, startPoint x: 460, startPoint y: 335, endPoint x: 804, endPoint y: 224, distance: 361.5
click at [681, 224] on div "Schedule A/B: Property 9-25 [MEDICAL_DATA] Chapter 13- One Debtor ([PERSON_NAME…" at bounding box center [524, 489] width 313 height 758
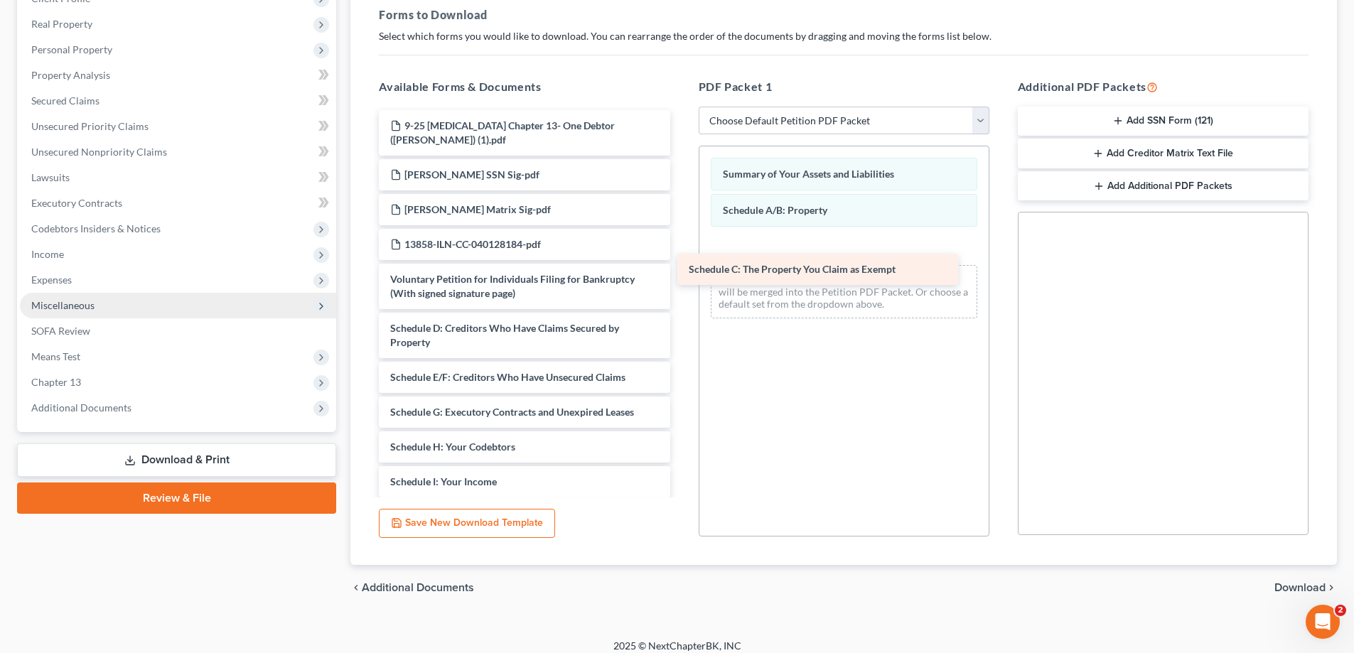
drag, startPoint x: 466, startPoint y: 329, endPoint x: 770, endPoint y: 257, distance: 312.8
click at [681, 257] on div "Schedule C: The Property You Claim as Exempt 9-25 [MEDICAL_DATA] Chapter 13- On…" at bounding box center [524, 471] width 313 height 723
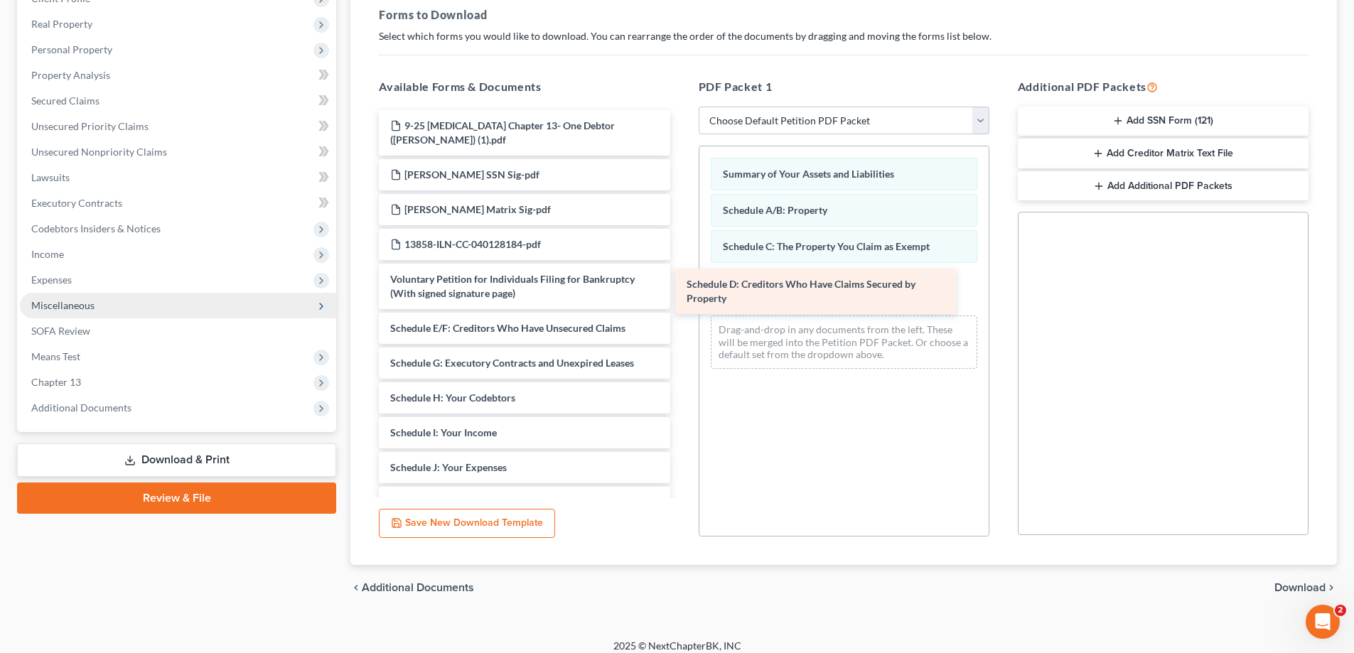
drag, startPoint x: 451, startPoint y: 350, endPoint x: 747, endPoint y: 306, distance: 299.7
click at [681, 306] on div "Schedule D: Creditors Who Have Claims Secured by Property 9-25 [MEDICAL_DATA] C…" at bounding box center [524, 447] width 313 height 674
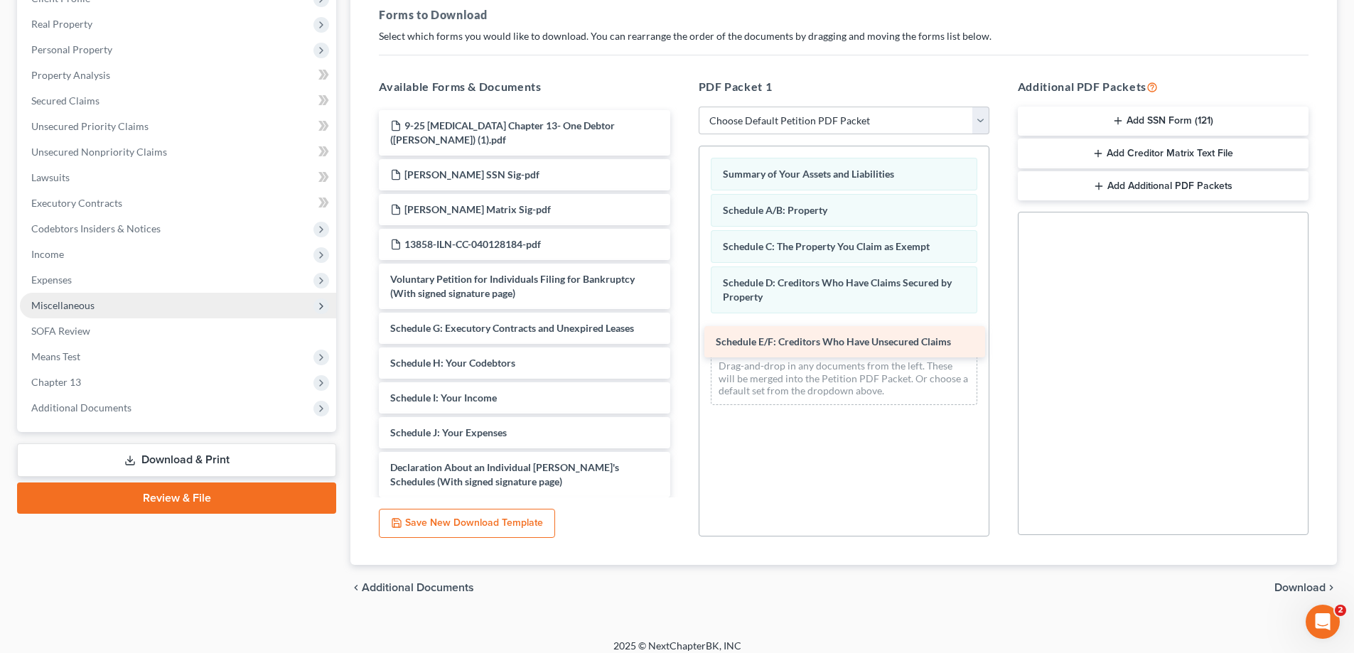
drag, startPoint x: 443, startPoint y: 331, endPoint x: 762, endPoint y: 347, distance: 319.6
click at [681, 345] on div "Schedule E/F: Creditors Who Have Unsecured Claims 9-25 [MEDICAL_DATA] Chapter 1…" at bounding box center [524, 429] width 313 height 639
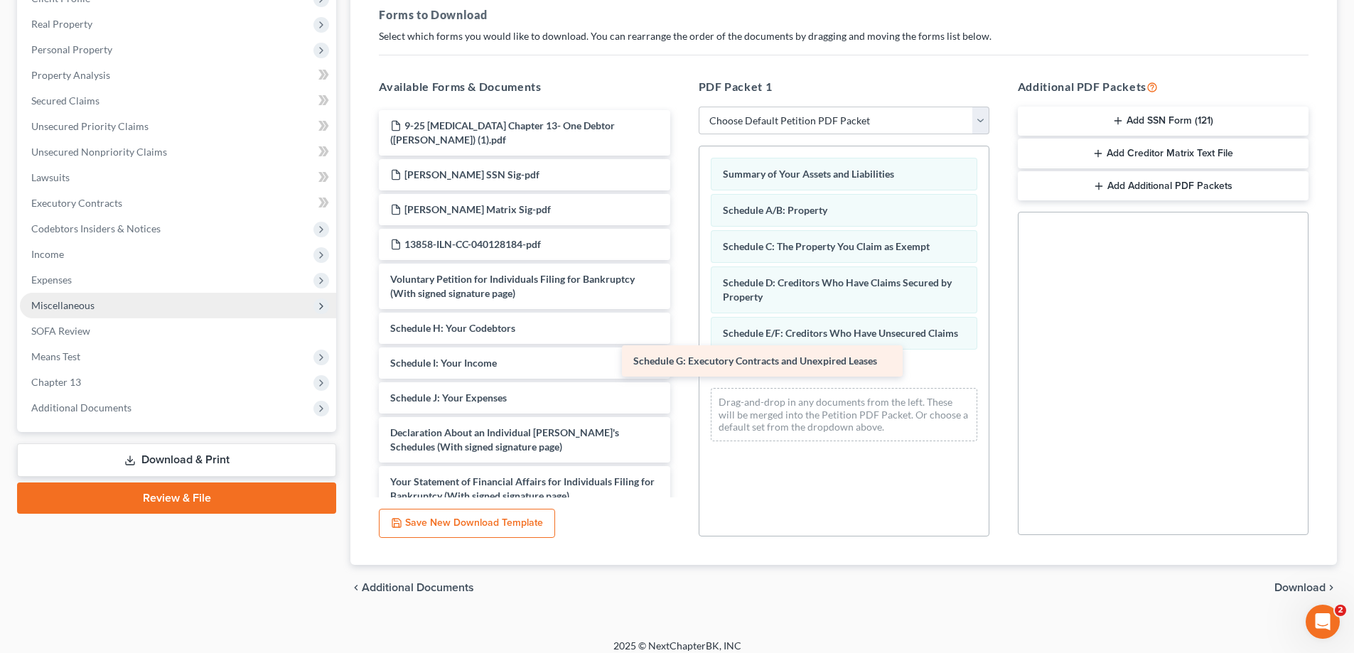
drag, startPoint x: 473, startPoint y: 333, endPoint x: 775, endPoint y: 368, distance: 304.0
click at [681, 368] on div "Schedule G: Executory Contracts and Unexpired Leases 9-25 [MEDICAL_DATA] Chapte…" at bounding box center [524, 412] width 313 height 604
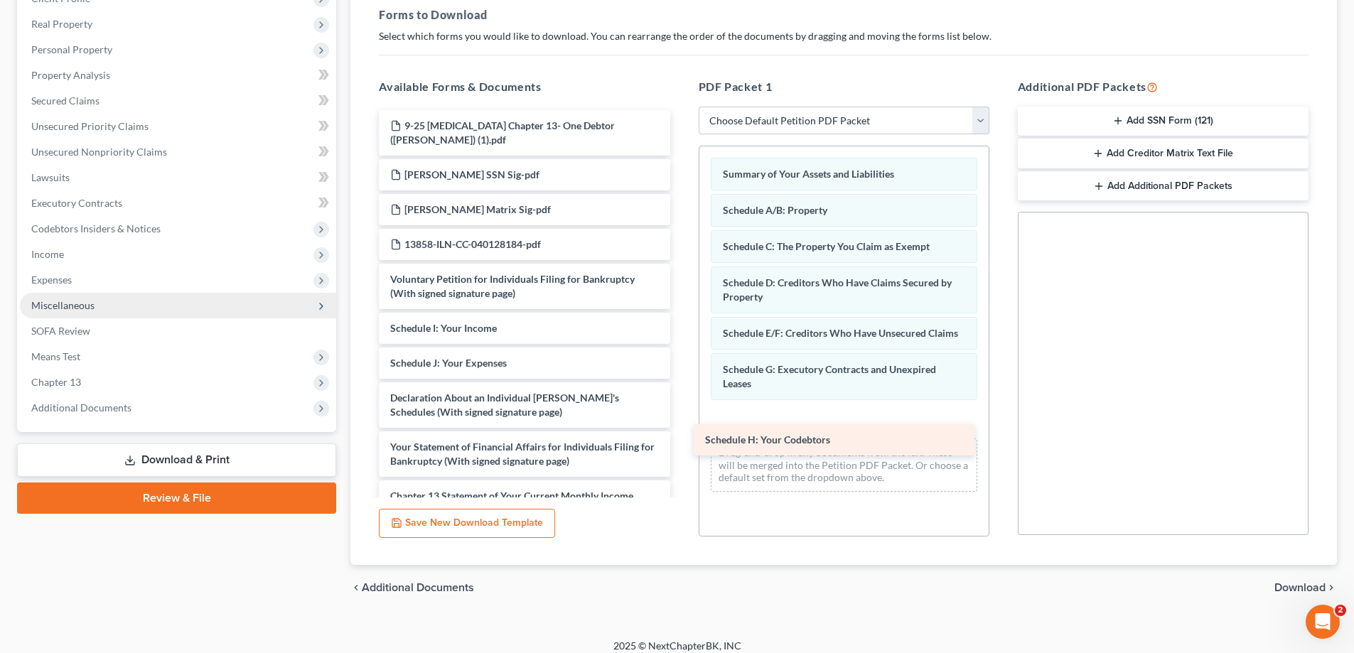
drag, startPoint x: 451, startPoint y: 323, endPoint x: 767, endPoint y: 434, distance: 334.5
click at [681, 434] on div "Schedule H: Your Codebtors 9-25 [MEDICAL_DATA] Chapter 13- One Debtor ([PERSON_…" at bounding box center [524, 394] width 313 height 569
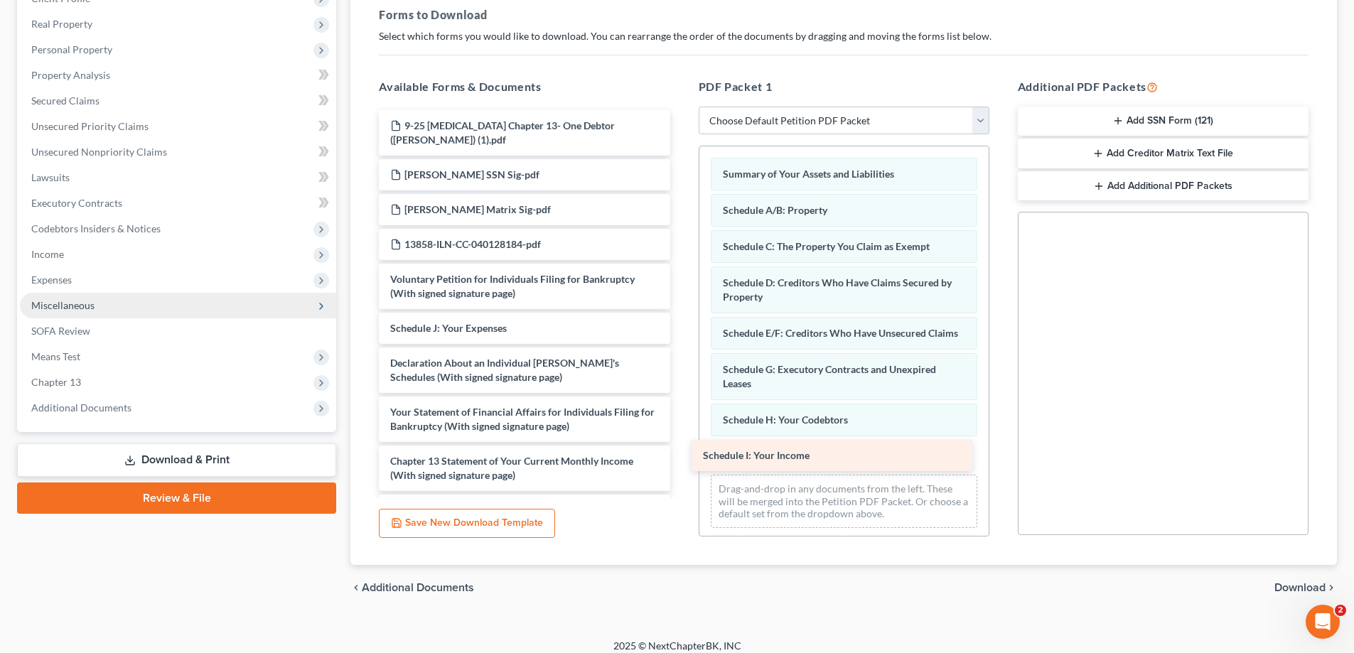
drag, startPoint x: 460, startPoint y: 331, endPoint x: 773, endPoint y: 459, distance: 337.7
click at [681, 459] on div "Schedule I: Your Income 9-25 [MEDICAL_DATA] Chapter 13- One Debtor ([PERSON_NAM…" at bounding box center [524, 377] width 313 height 535
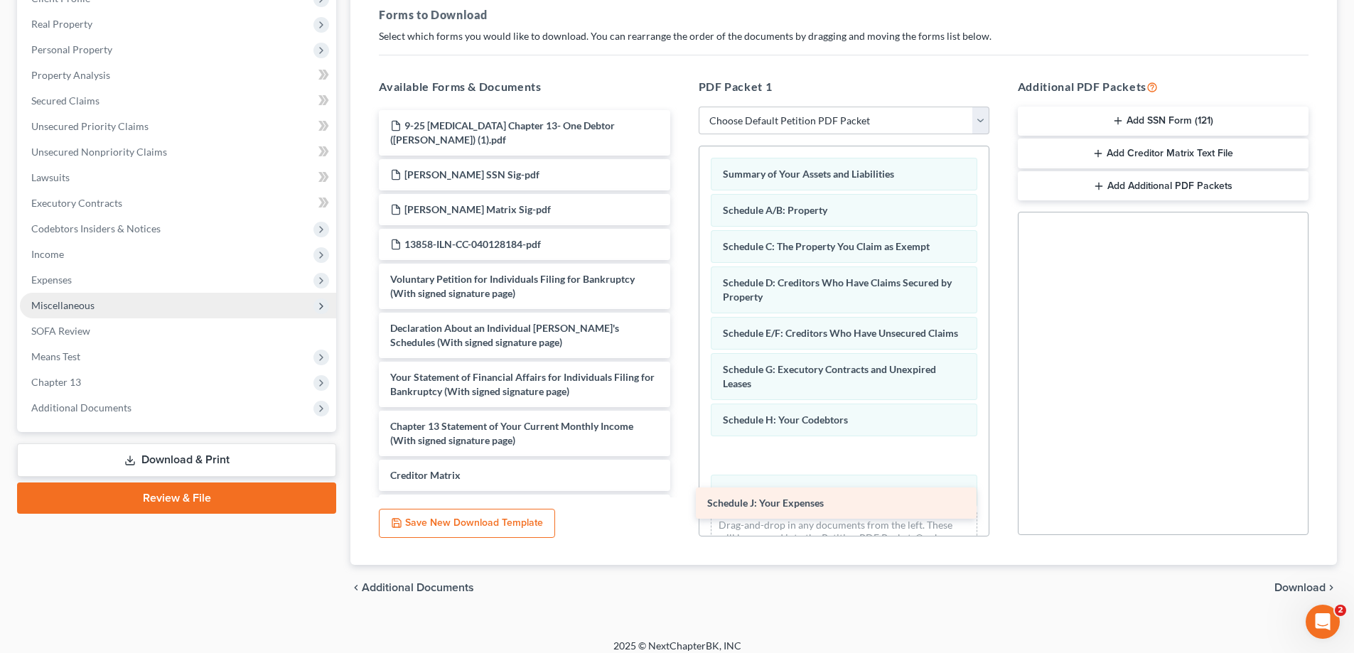
drag, startPoint x: 451, startPoint y: 328, endPoint x: 768, endPoint y: 503, distance: 362.1
click at [681, 503] on div "Schedule J: Your Expenses 9-25 [MEDICAL_DATA] Chapter 13- One Debtor ([PERSON_N…" at bounding box center [524, 360] width 313 height 500
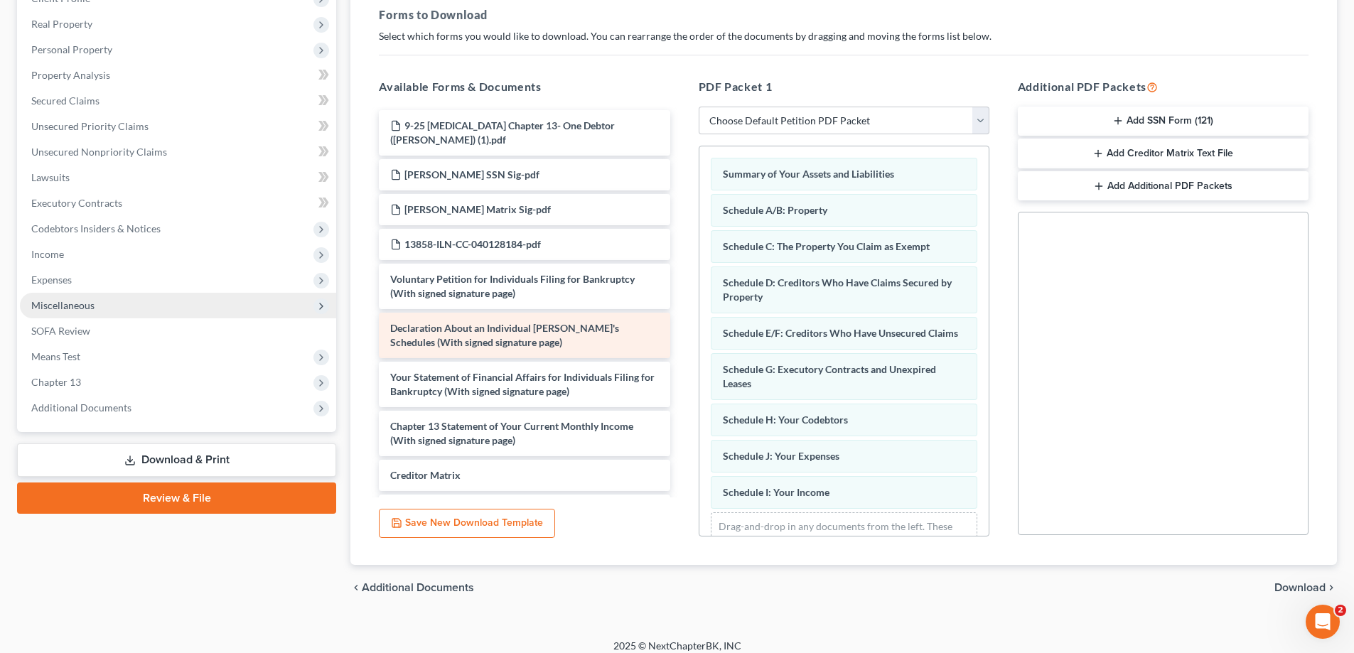
scroll to position [71, 0]
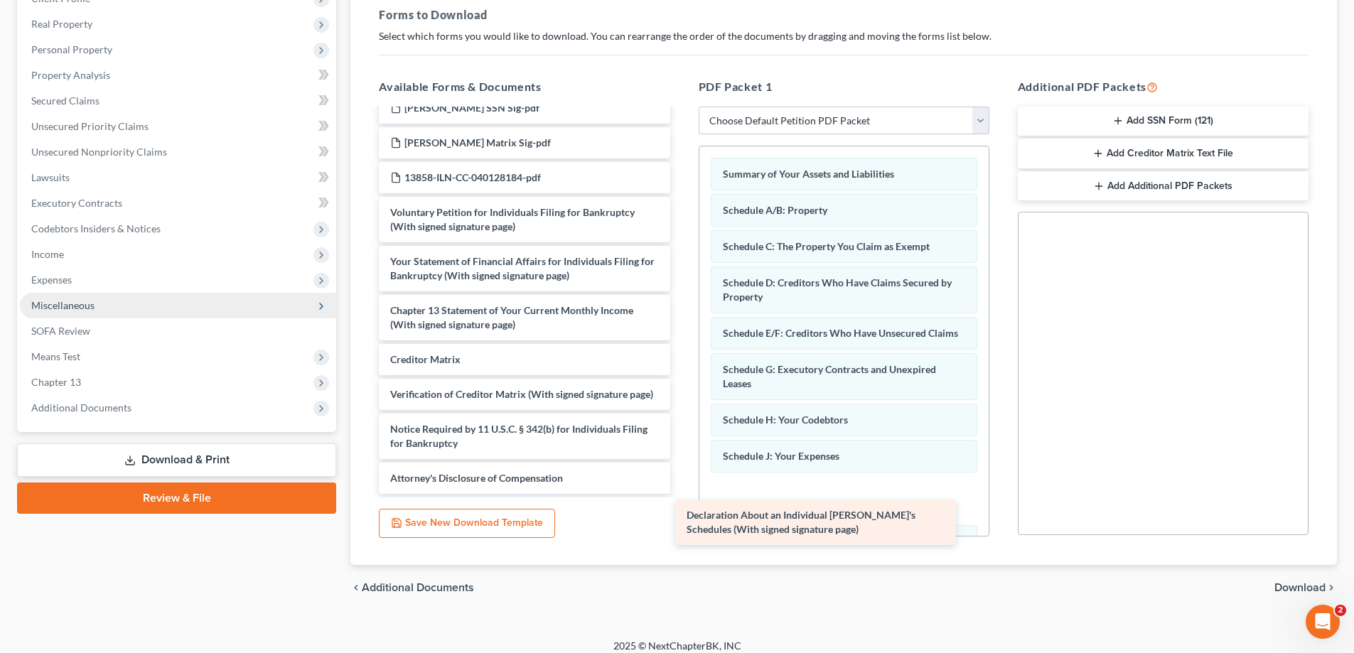
drag, startPoint x: 553, startPoint y: 269, endPoint x: 849, endPoint y: 527, distance: 393.0
click at [681, 494] on div "Declaration About an Individual Debtor's Schedules (With signed signature page)…" at bounding box center [524, 268] width 313 height 451
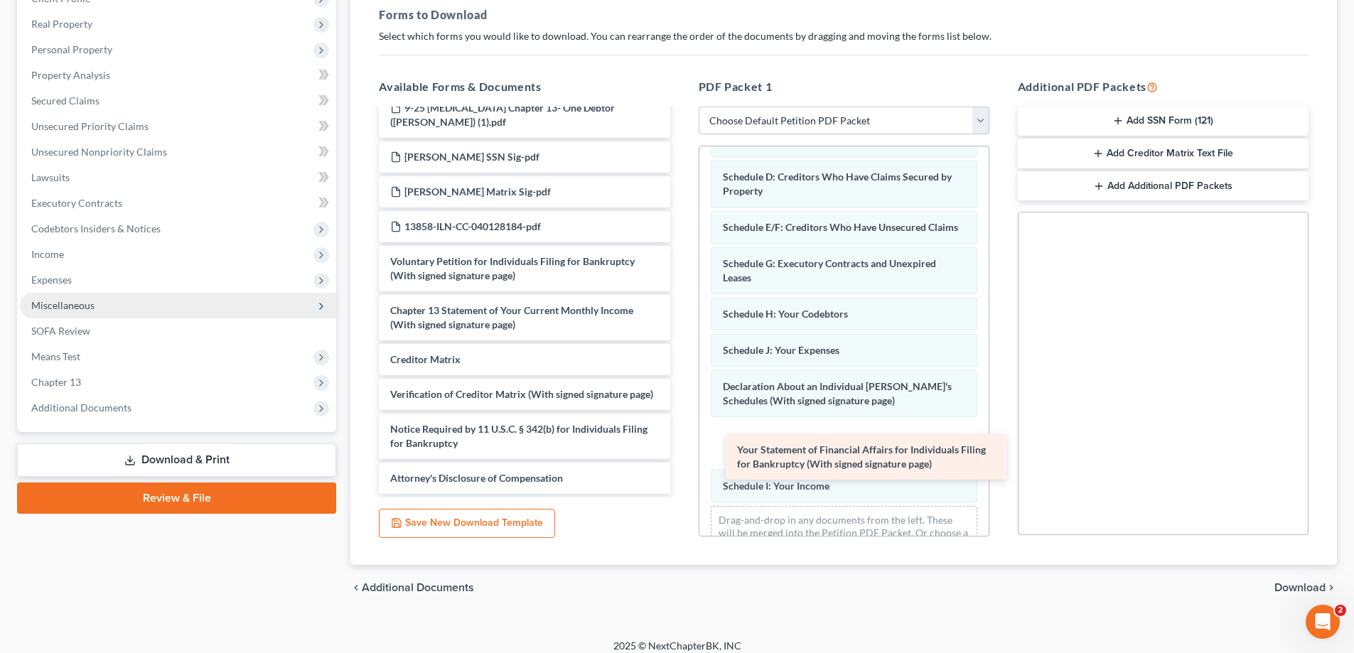
scroll to position [32, 0]
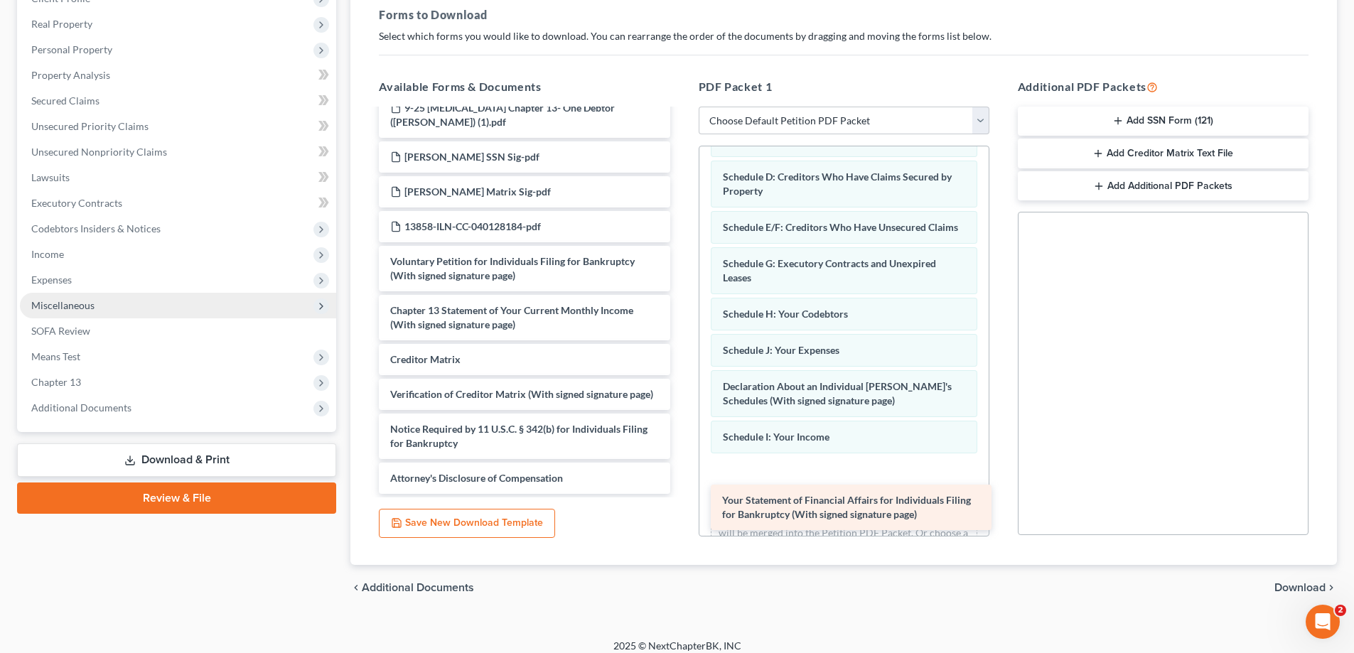
drag, startPoint x: 446, startPoint y: 256, endPoint x: 778, endPoint y: 509, distance: 417.4
click at [681, 494] on div "Your Statement of Financial Affairs for Individuals Filing for Bankruptcy (With…" at bounding box center [524, 293] width 313 height 402
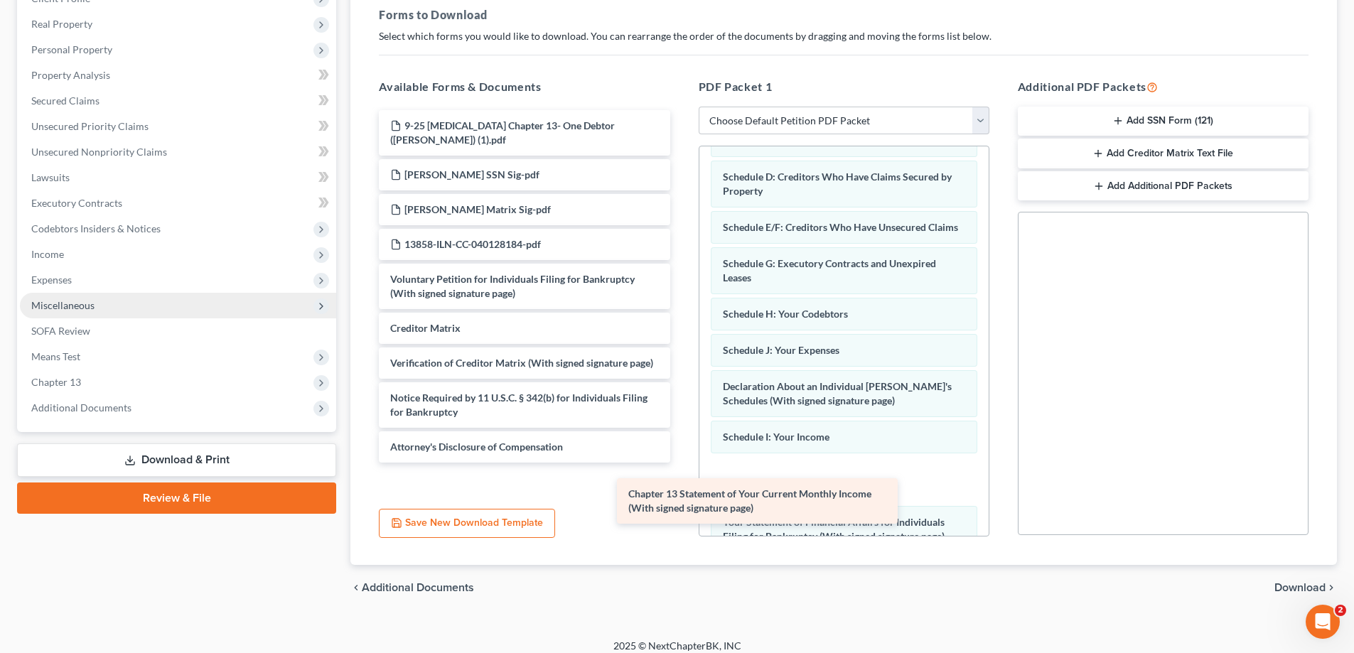
scroll to position [0, 0]
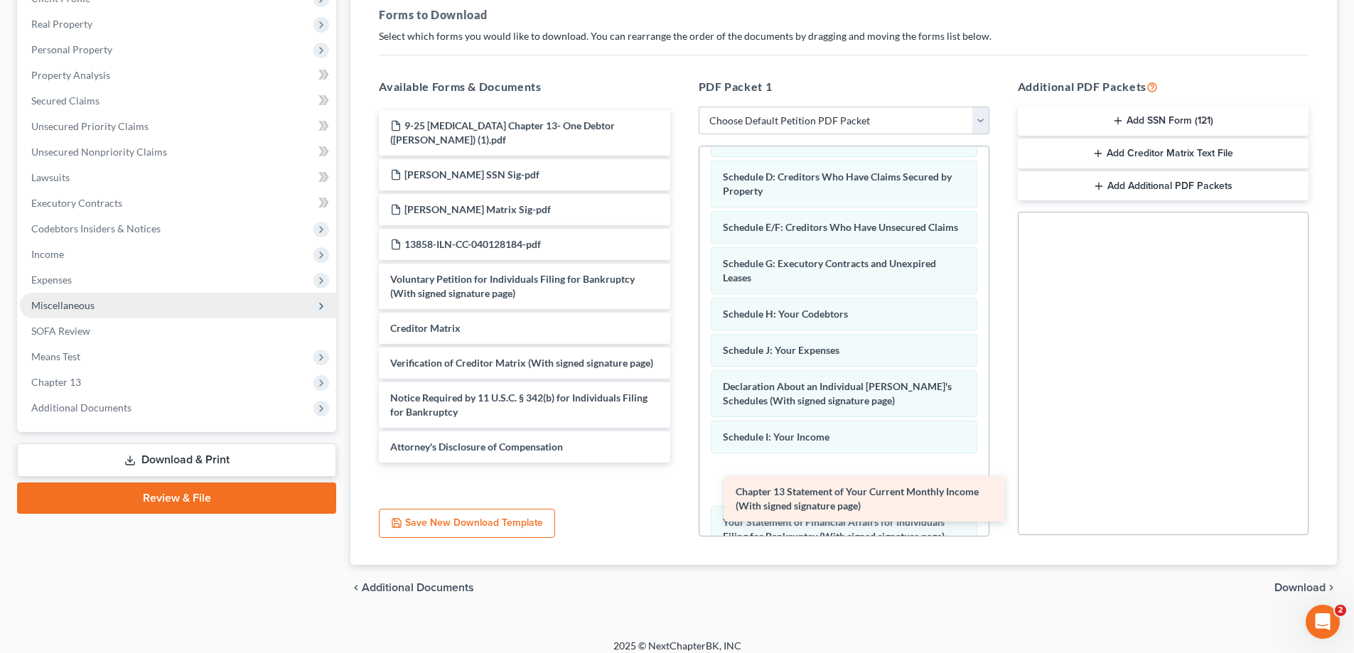
drag, startPoint x: 503, startPoint y: 309, endPoint x: 848, endPoint y: 504, distance: 396.9
click at [681, 463] on div "Chapter 13 Statement of Your Current Monthly Income (With signed signature page…" at bounding box center [524, 286] width 313 height 353
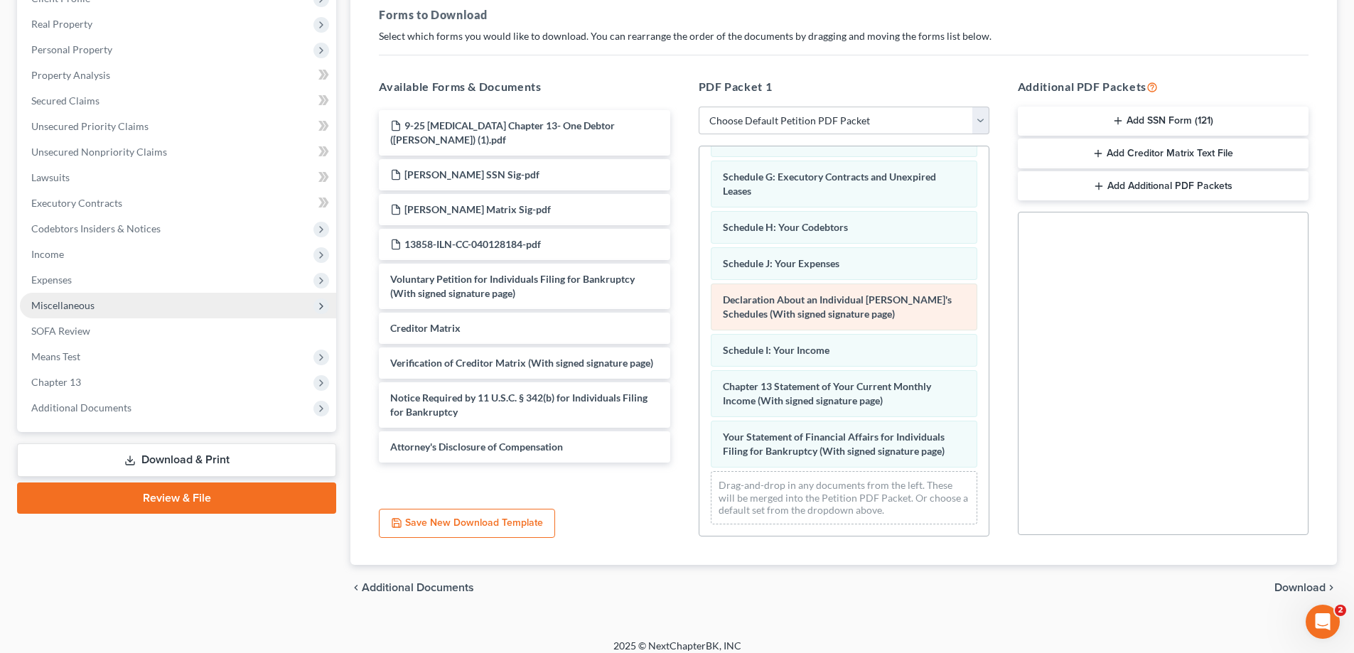
scroll to position [207, 0]
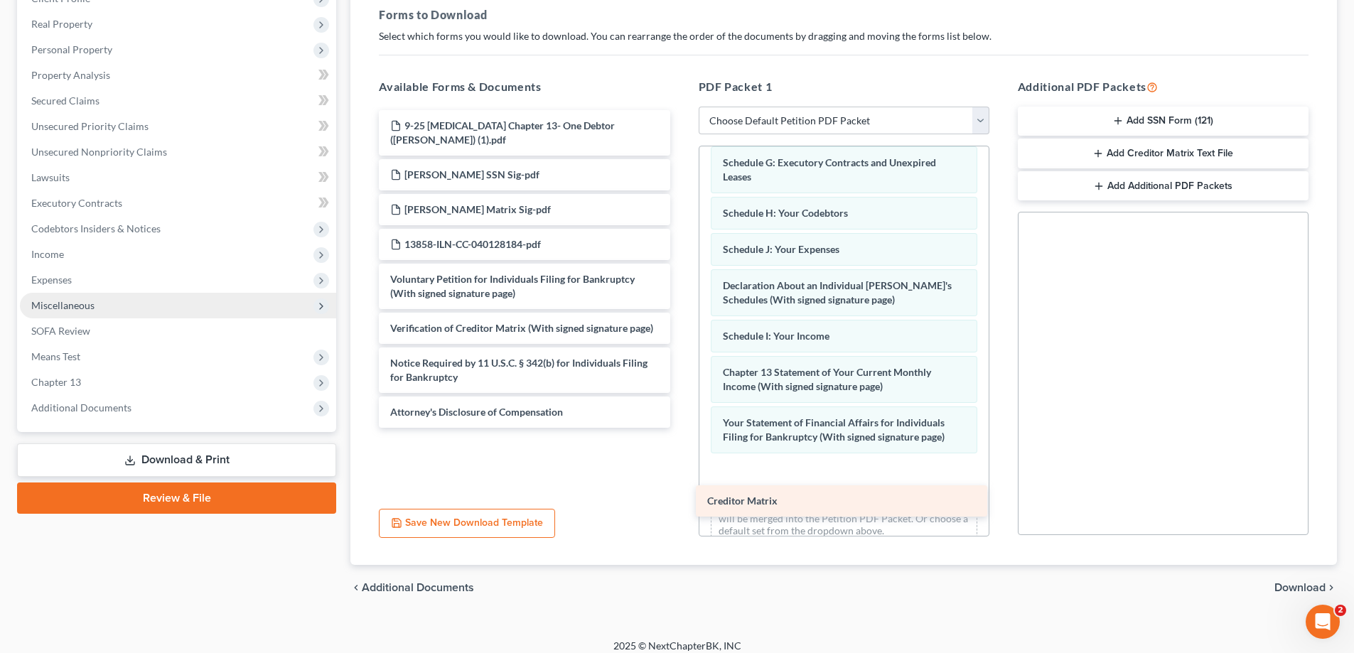
drag, startPoint x: 440, startPoint y: 323, endPoint x: 757, endPoint y: 496, distance: 361.0
click at [681, 428] on div "Creditor Matrix 9-25 [MEDICAL_DATA] Chapter 13- One Debtor ([PERSON_NAME]) (1).…" at bounding box center [524, 269] width 313 height 318
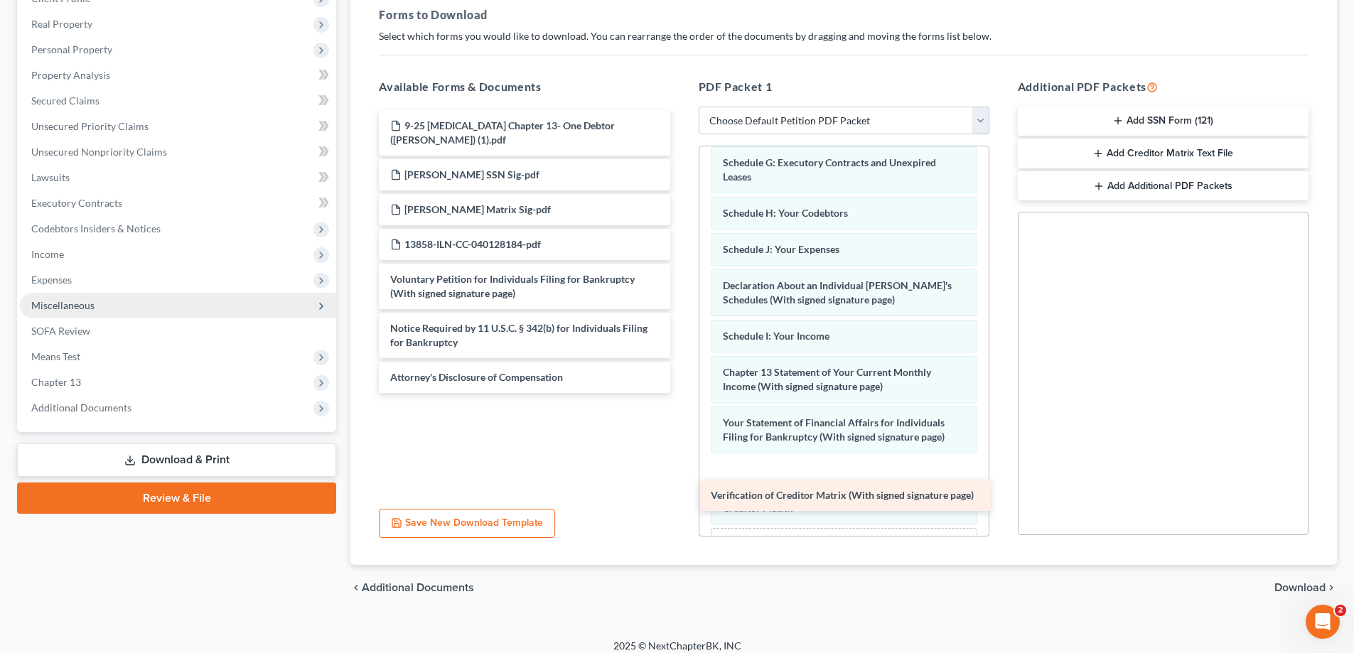
drag, startPoint x: 513, startPoint y: 331, endPoint x: 833, endPoint y: 496, distance: 360.9
click at [681, 393] on div "Verification of Creditor Matrix (With signed signature page) 9-25 [MEDICAL_DATA…" at bounding box center [524, 251] width 313 height 283
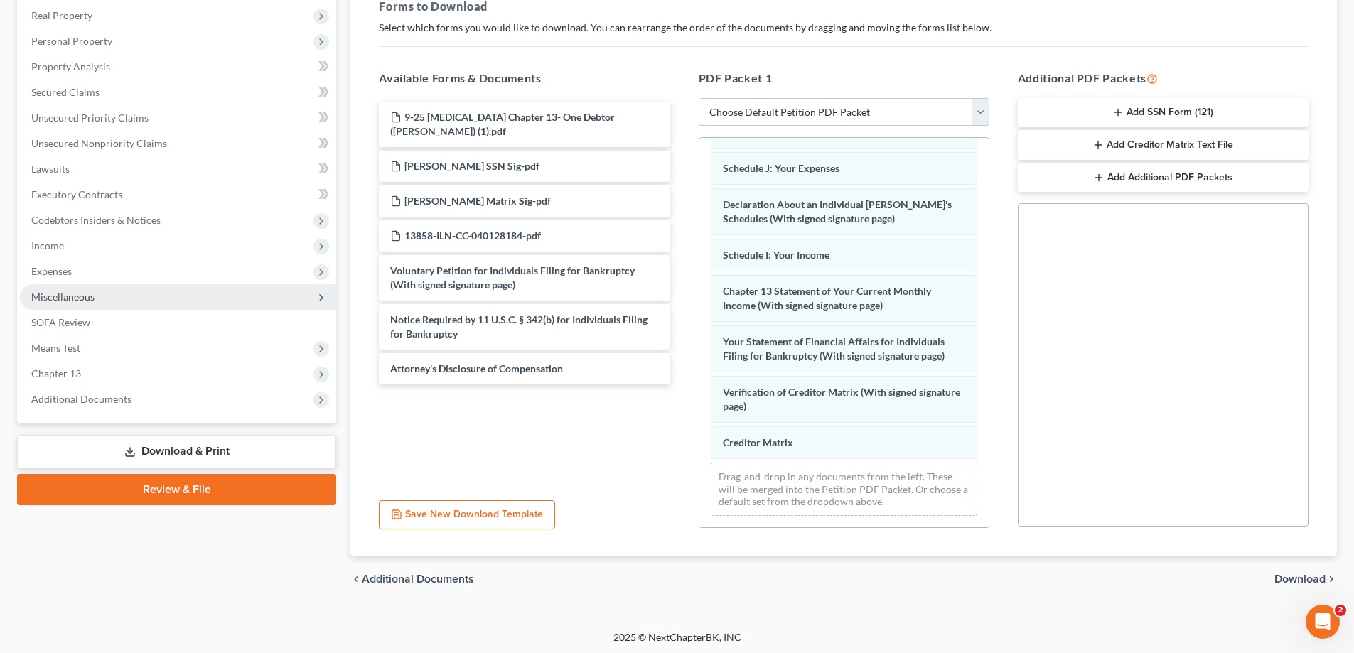
scroll to position [225, 0]
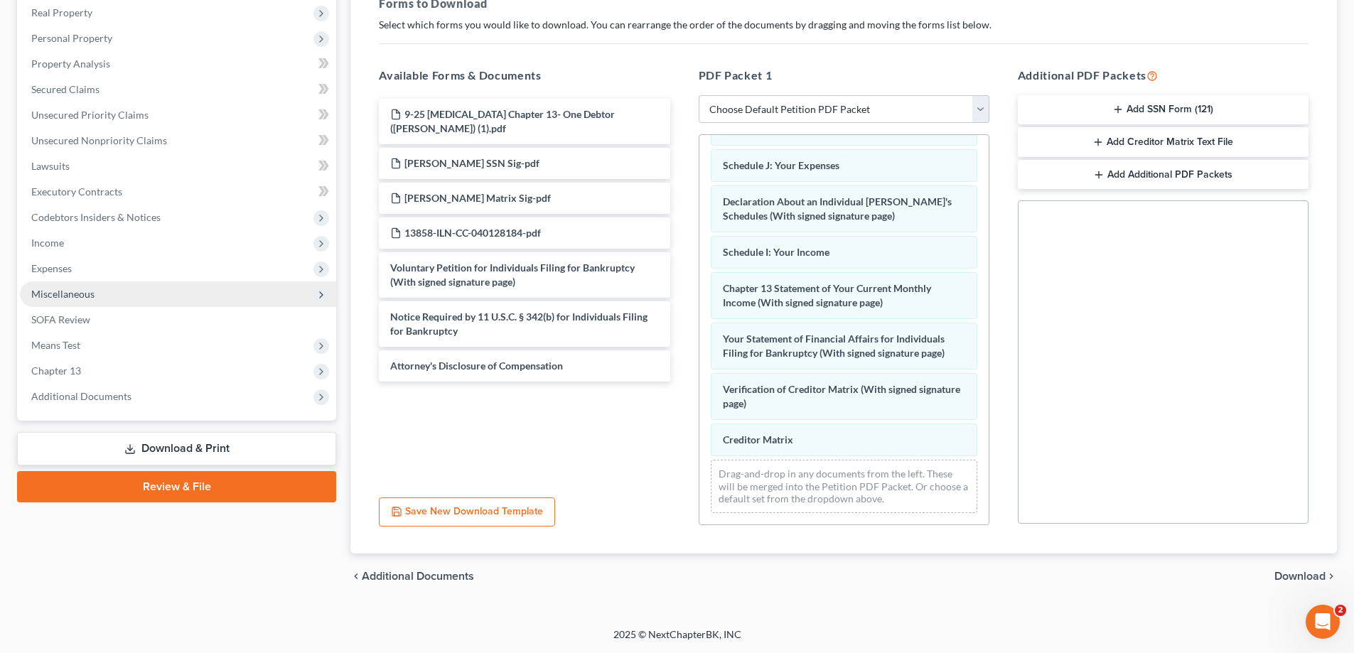
click at [1299, 576] on span "Download" at bounding box center [1300, 576] width 51 height 11
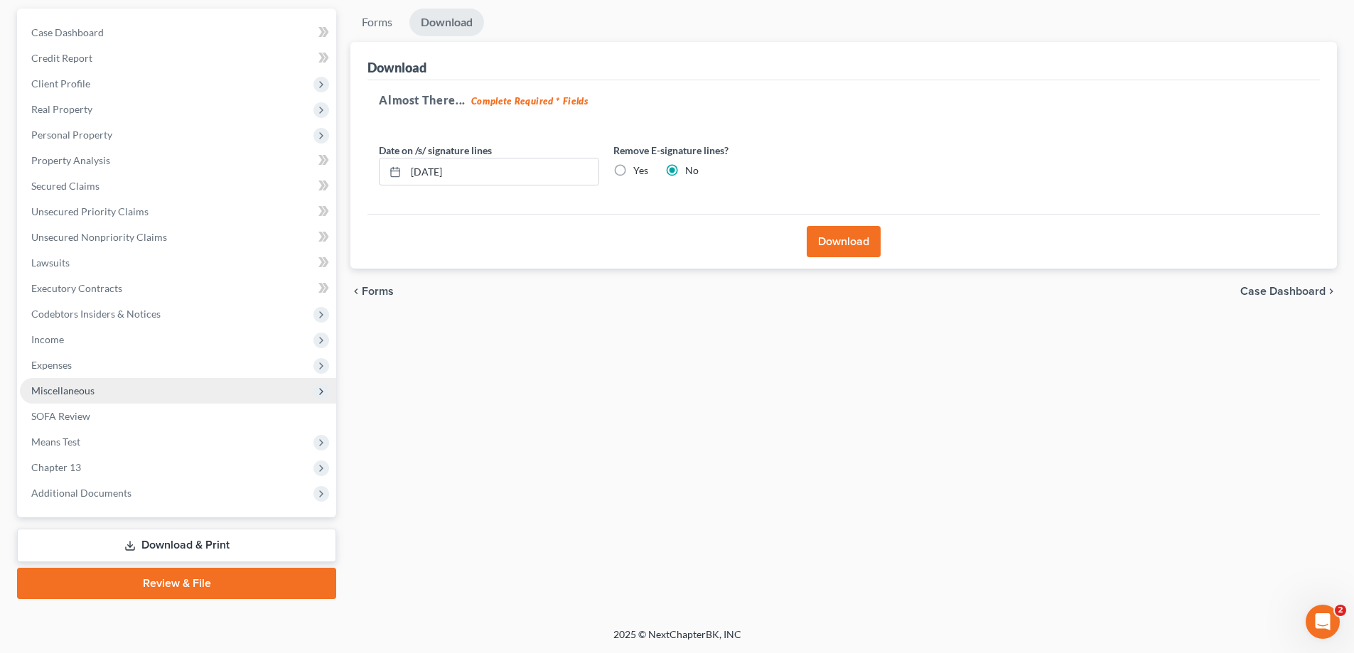
scroll to position [128, 0]
drag, startPoint x: 516, startPoint y: 171, endPoint x: 400, endPoint y: 171, distance: 115.9
click at [400, 171] on div "[DATE]" at bounding box center [489, 172] width 220 height 28
type input "[DATE]"
click at [813, 227] on button "Download" at bounding box center [844, 241] width 74 height 31
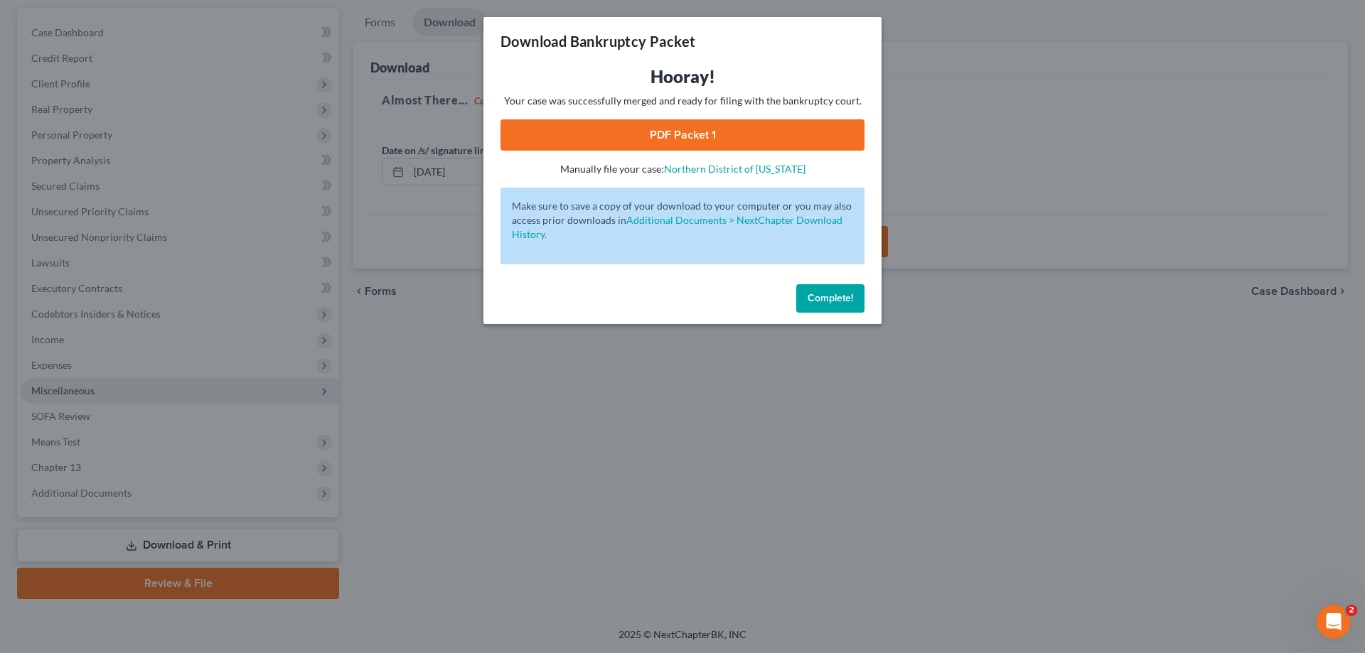
click at [688, 141] on link "PDF Packet 1" at bounding box center [682, 134] width 364 height 31
click at [827, 298] on span "Complete!" at bounding box center [830, 298] width 45 height 12
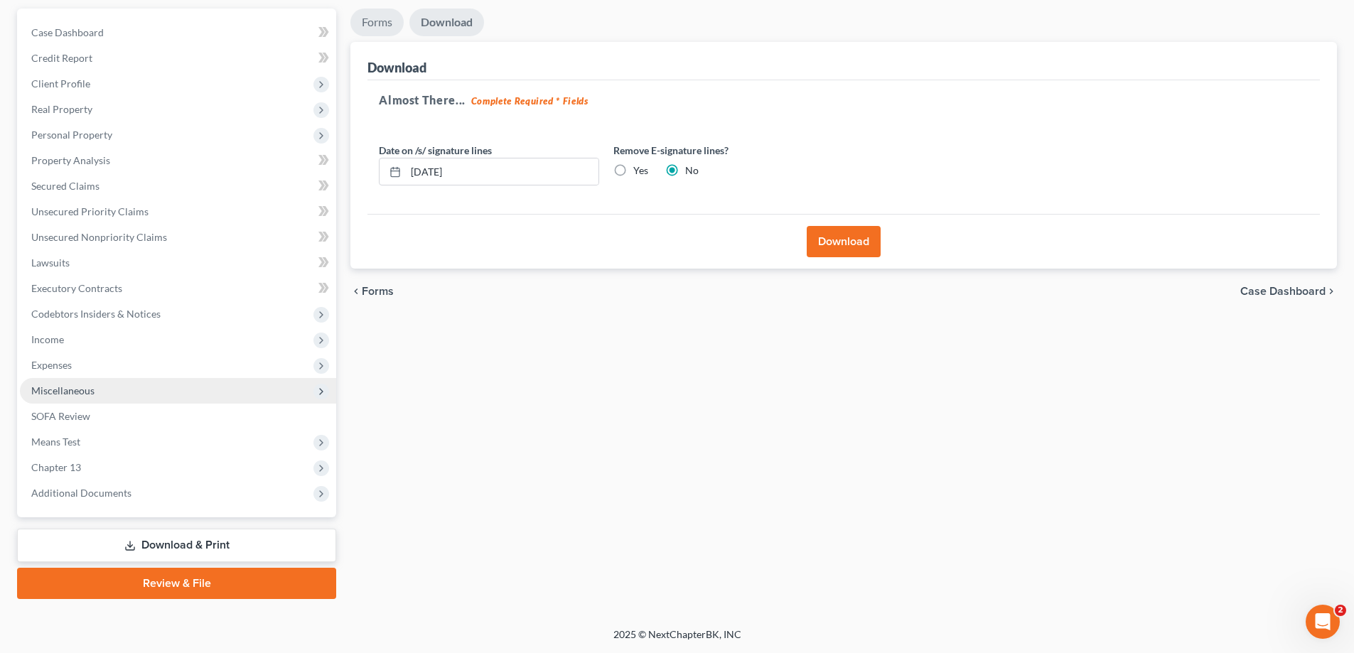
click at [375, 25] on link "Forms" at bounding box center [376, 23] width 53 height 28
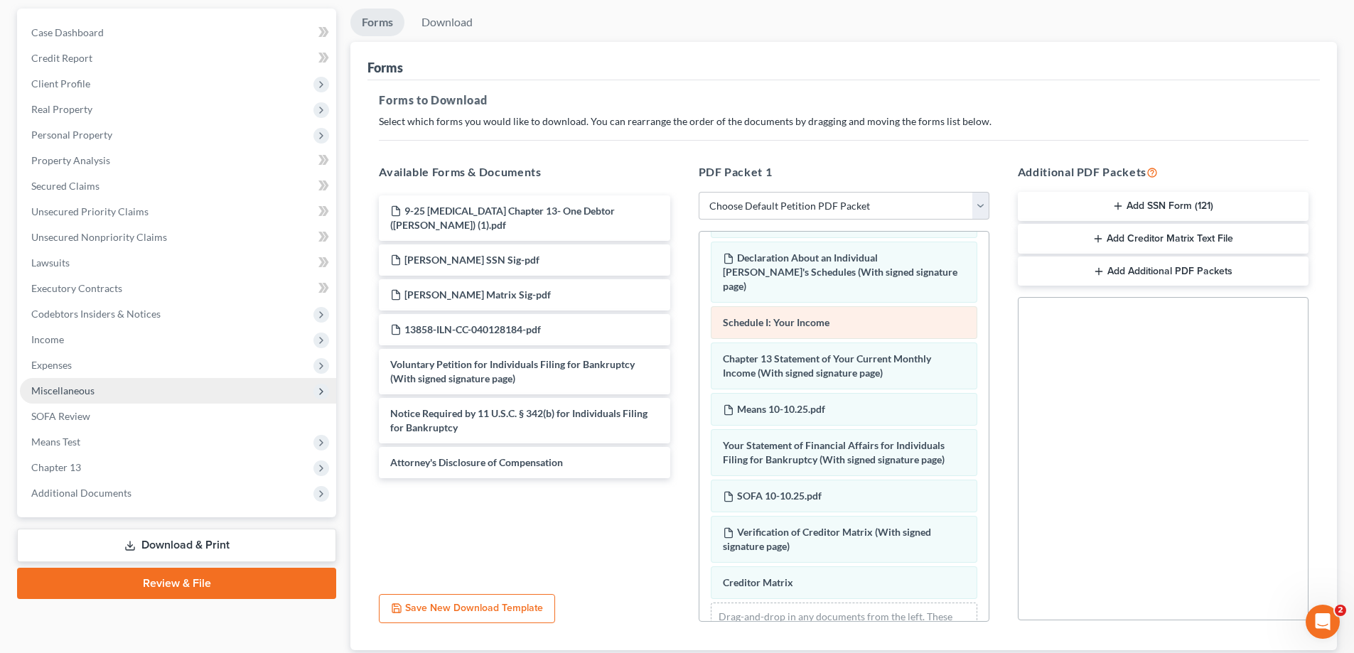
scroll to position [295, 0]
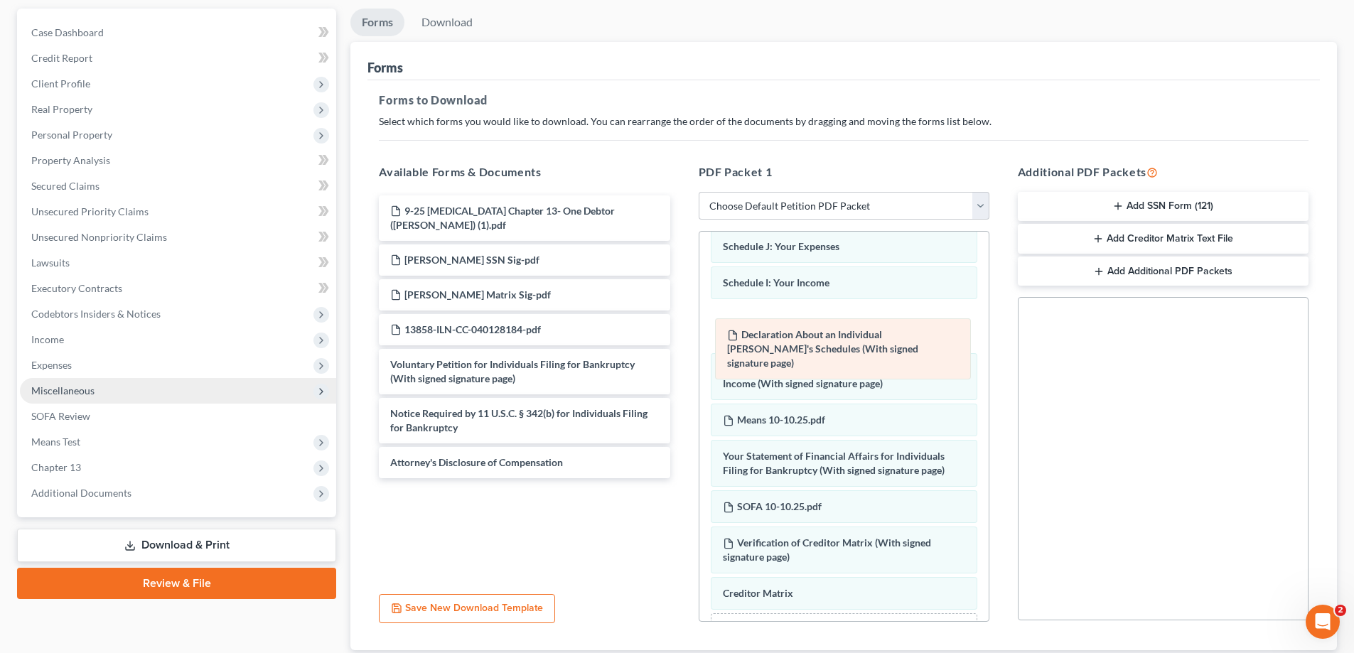
drag, startPoint x: 813, startPoint y: 295, endPoint x: 817, endPoint y: 333, distance: 37.9
click at [817, 333] on div "Declaration About an Individual Debtor's Schedules (With signed signature page)…" at bounding box center [843, 307] width 289 height 741
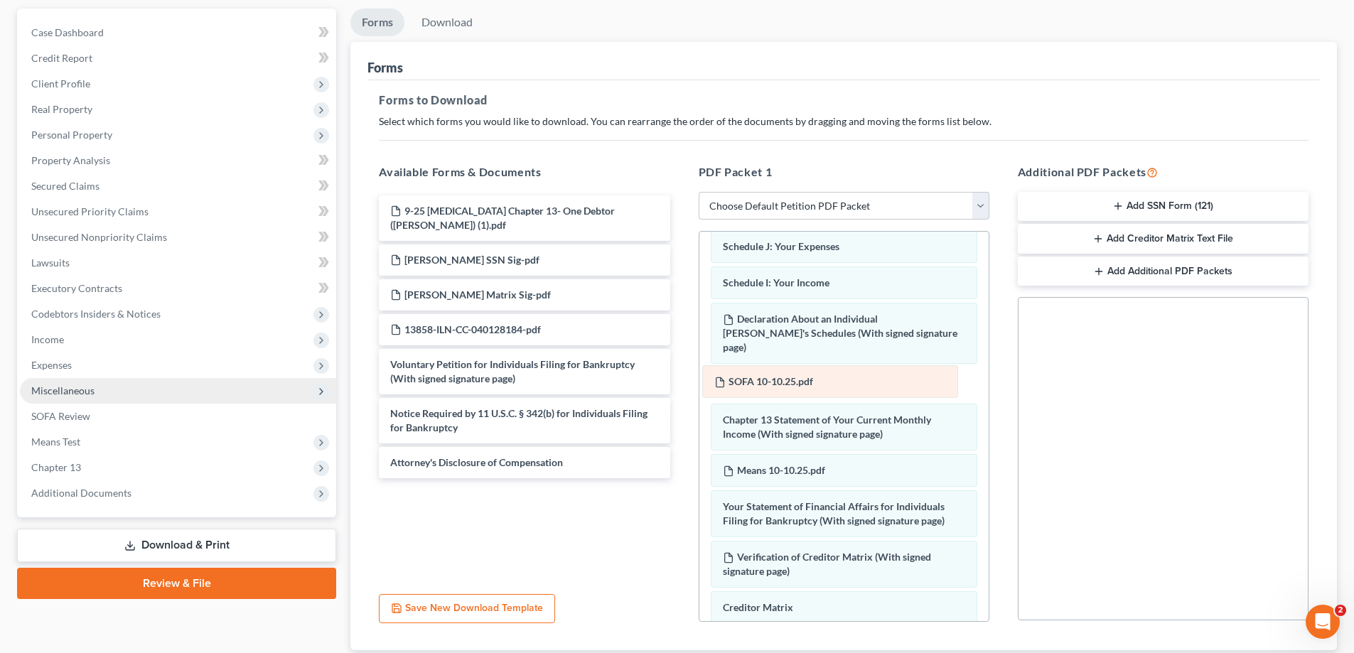
drag, startPoint x: 816, startPoint y: 523, endPoint x: 808, endPoint y: 384, distance: 139.6
click at [808, 384] on div "SOFA 10-10.25.pdf Summary of Your Assets and Liabilities Schedule A/B: Property…" at bounding box center [843, 315] width 289 height 756
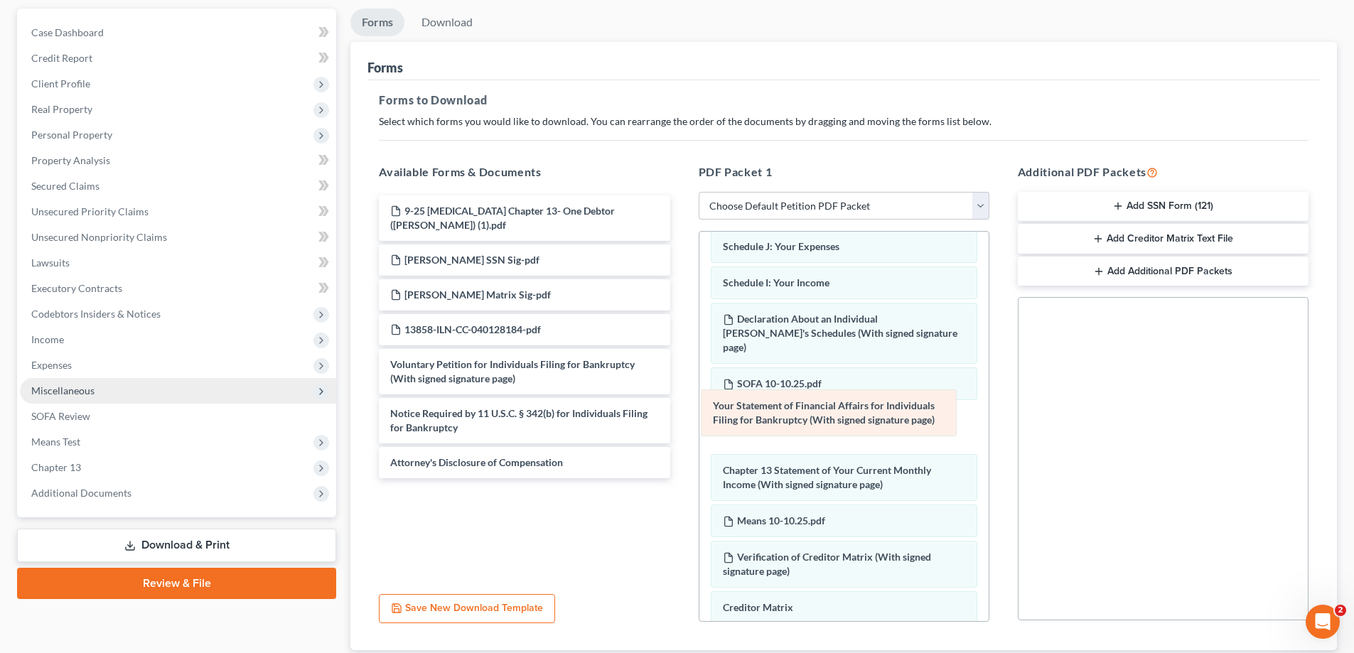
drag, startPoint x: 818, startPoint y: 525, endPoint x: 808, endPoint y: 424, distance: 101.4
click at [808, 424] on div "Your Statement of Financial Affairs for Individuals Filing for Bankruptcy (With…" at bounding box center [843, 315] width 289 height 756
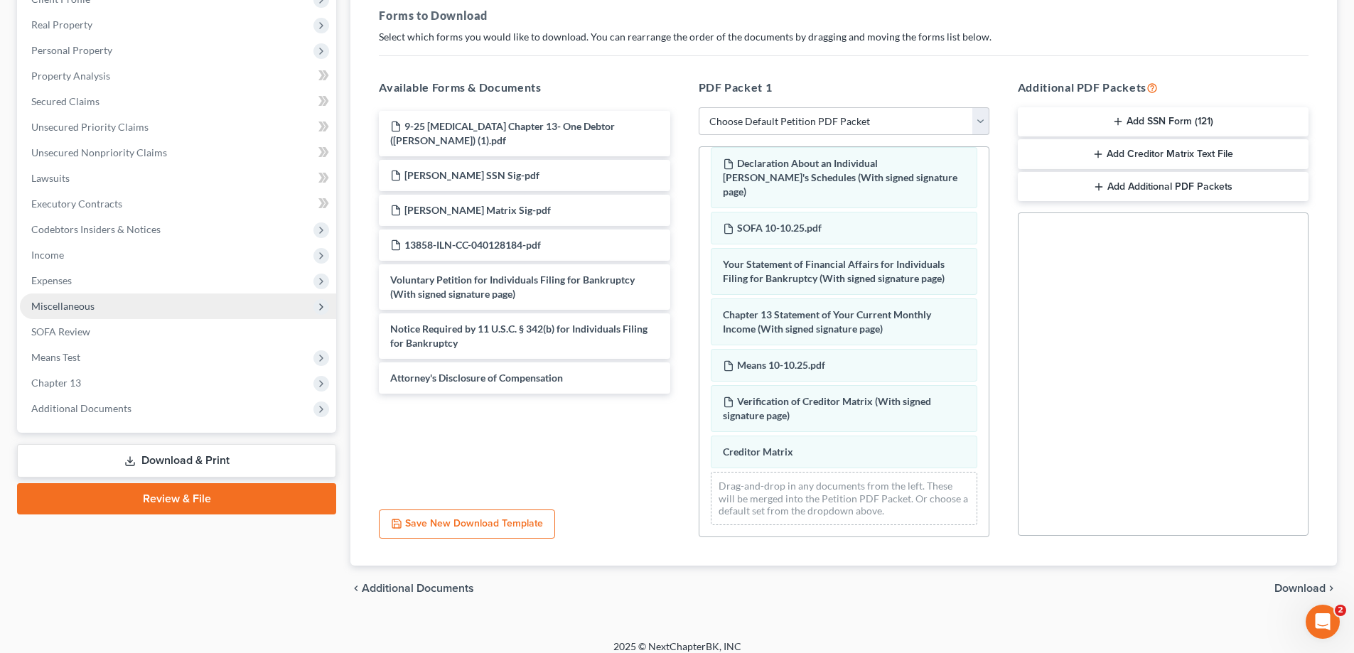
scroll to position [225, 0]
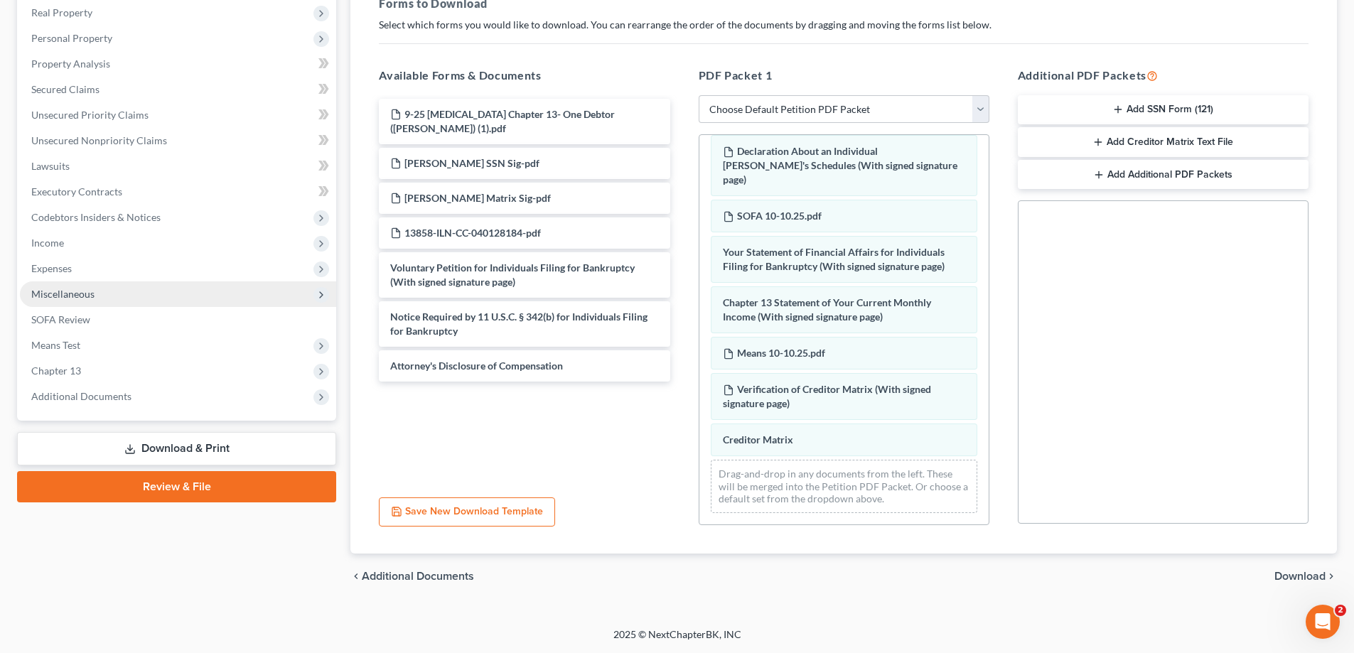
click at [1292, 579] on span "Download" at bounding box center [1300, 576] width 51 height 11
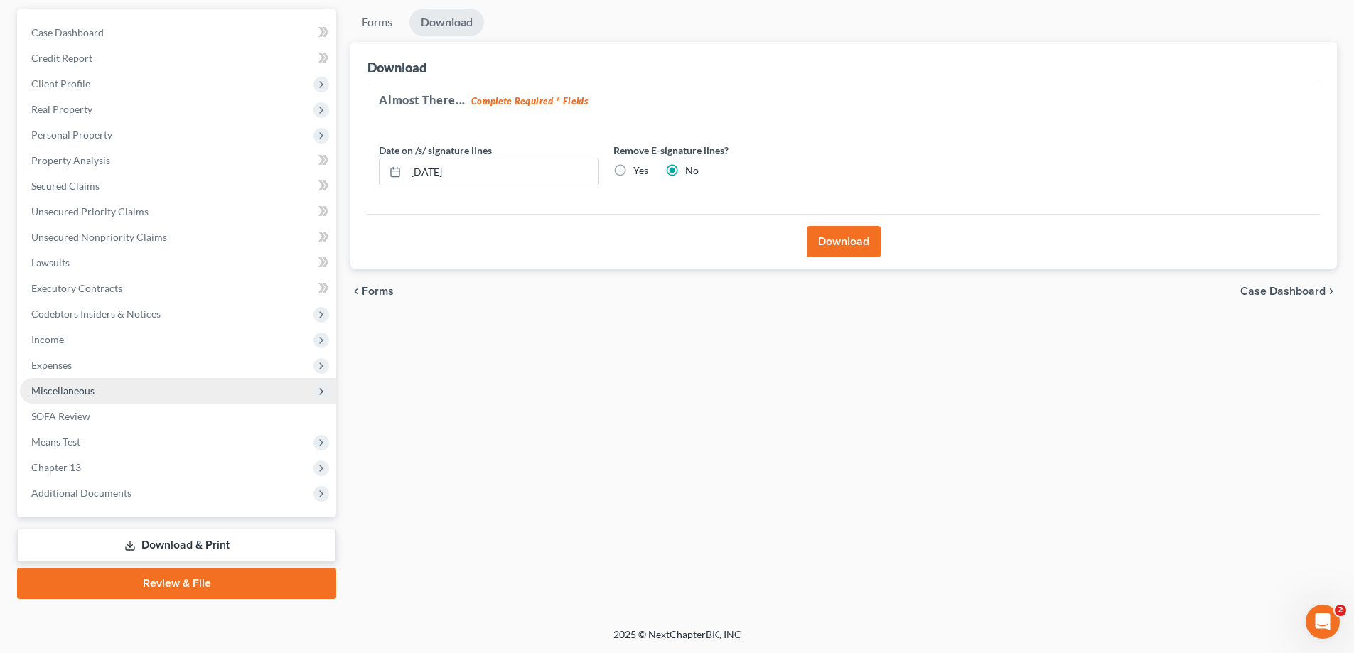
click at [844, 248] on button "Download" at bounding box center [844, 241] width 74 height 31
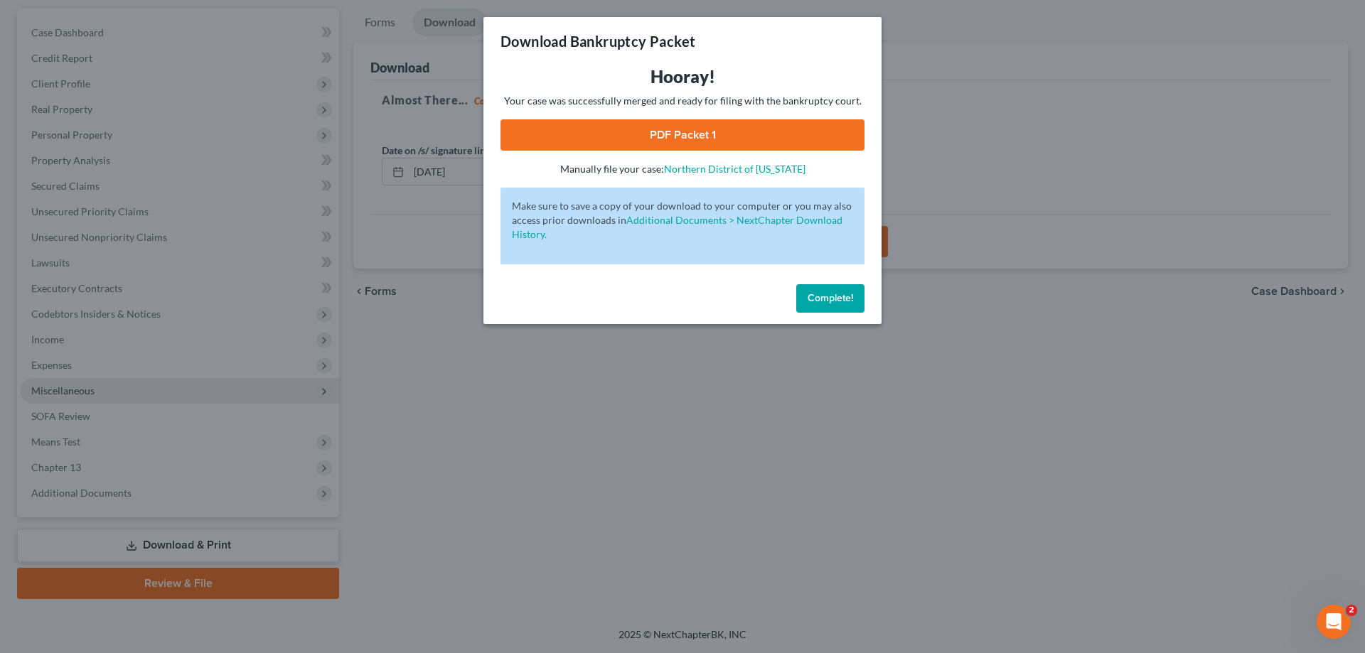
click at [628, 132] on link "PDF Packet 1" at bounding box center [682, 134] width 364 height 31
click at [839, 306] on button "Complete!" at bounding box center [830, 298] width 68 height 28
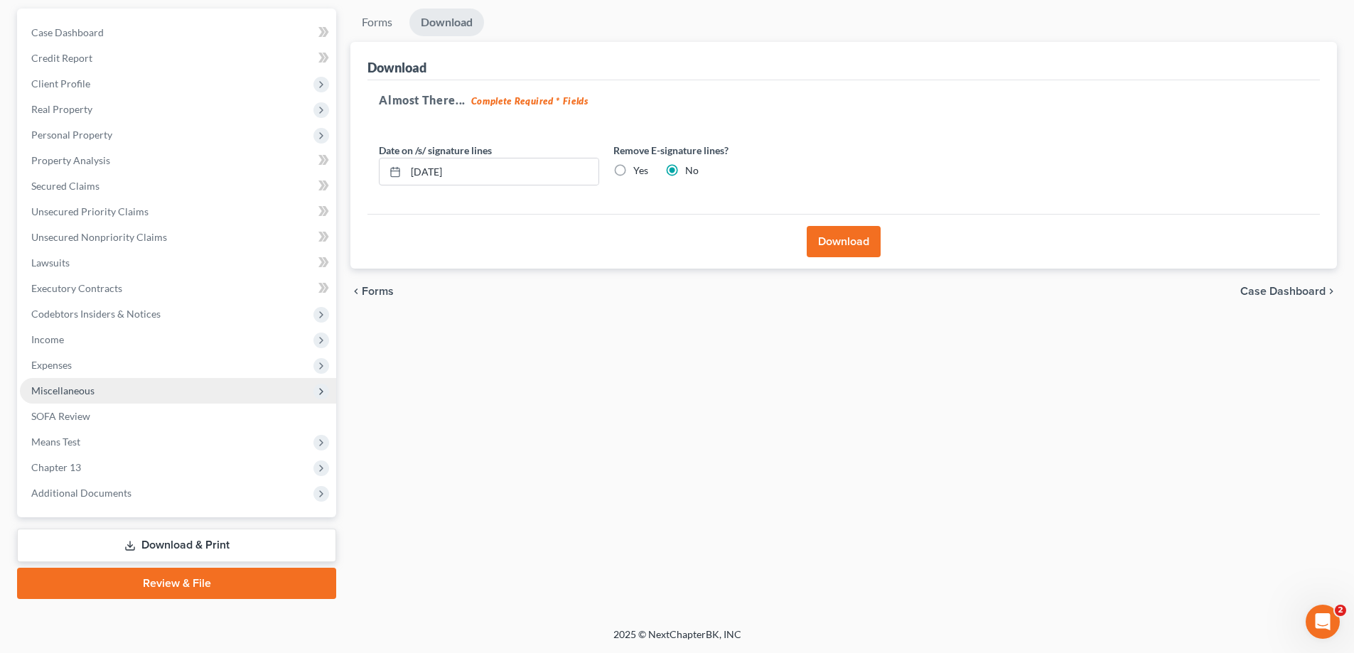
click at [183, 543] on link "Download & Print" at bounding box center [176, 545] width 319 height 33
click at [163, 458] on span "Chapter 13" at bounding box center [178, 468] width 316 height 26
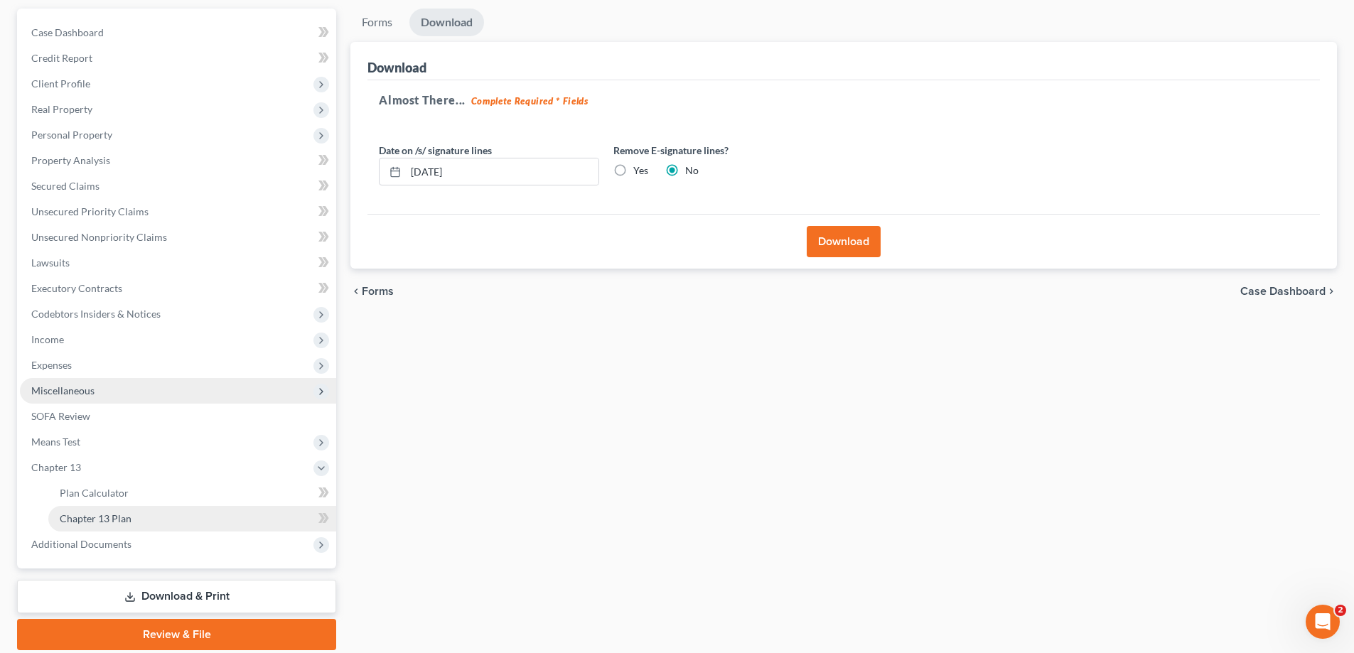
click at [161, 515] on link "Chapter 13 Plan" at bounding box center [192, 519] width 288 height 26
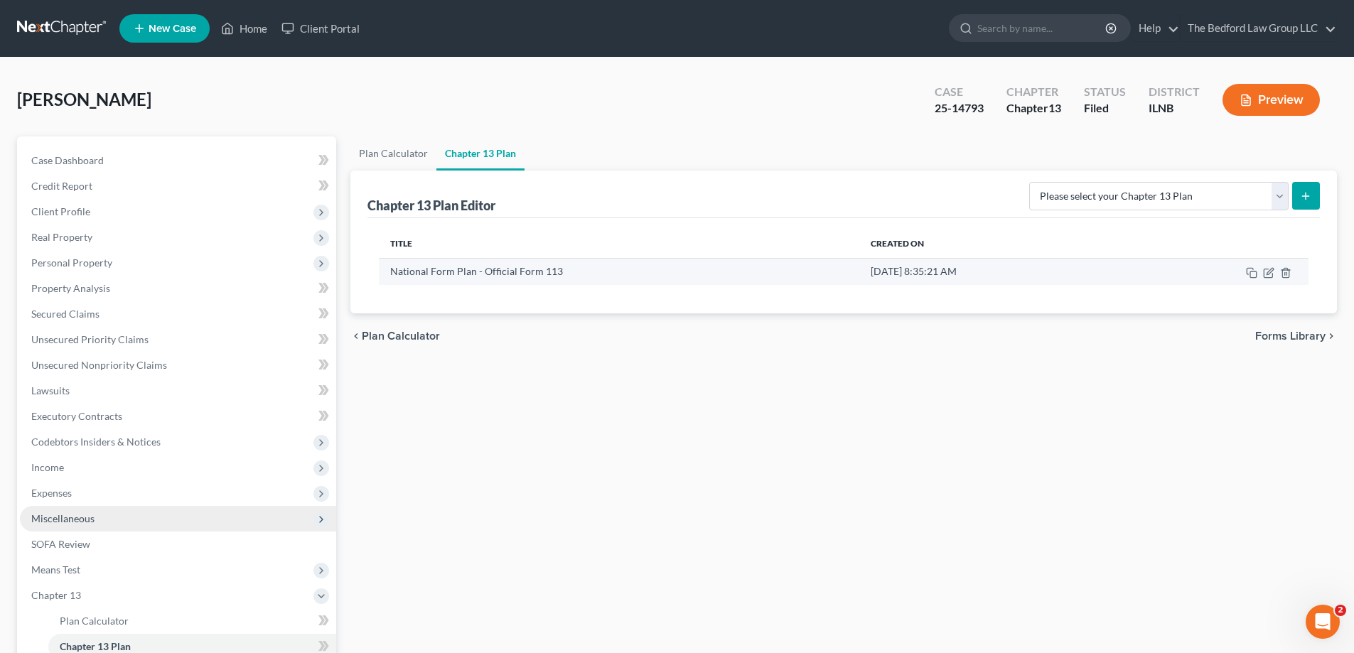
click at [1032, 272] on td "[DATE] 8:35:21 AM" at bounding box center [992, 271] width 267 height 27
